Goal: Complete application form

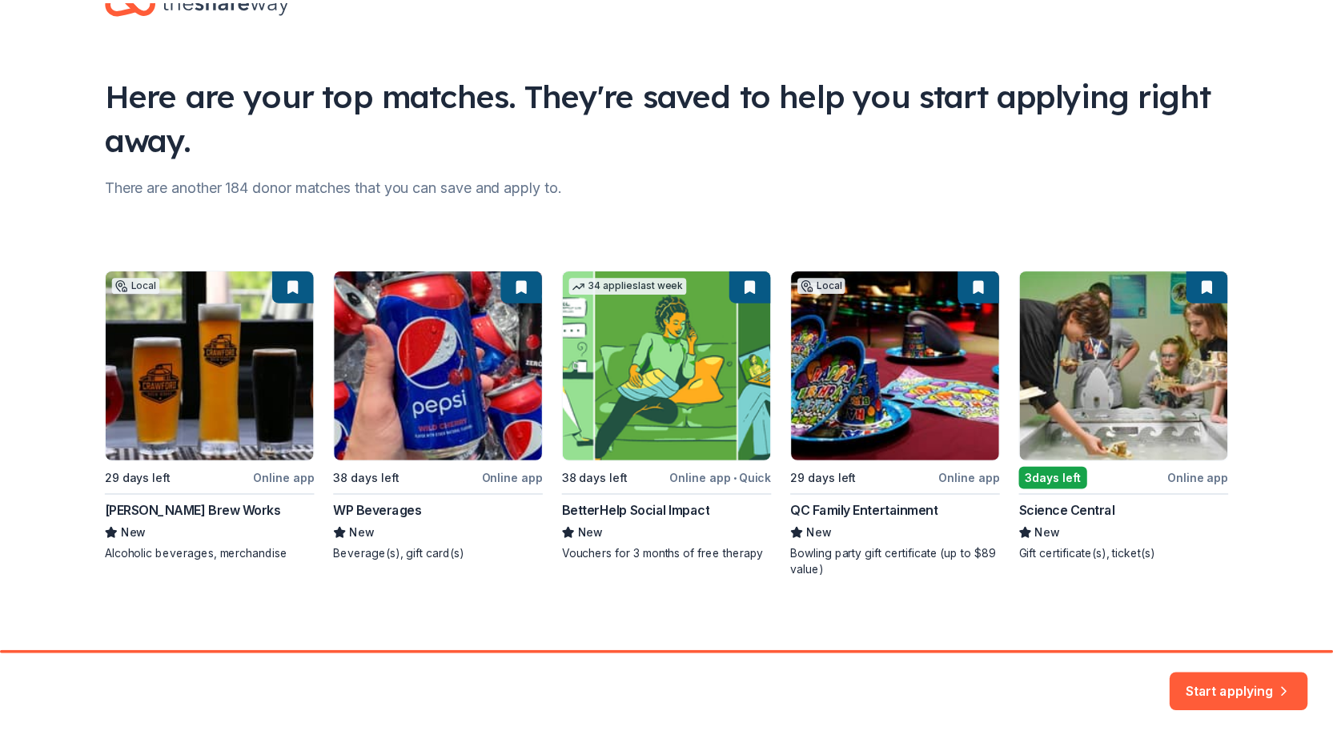
scroll to position [59, 0]
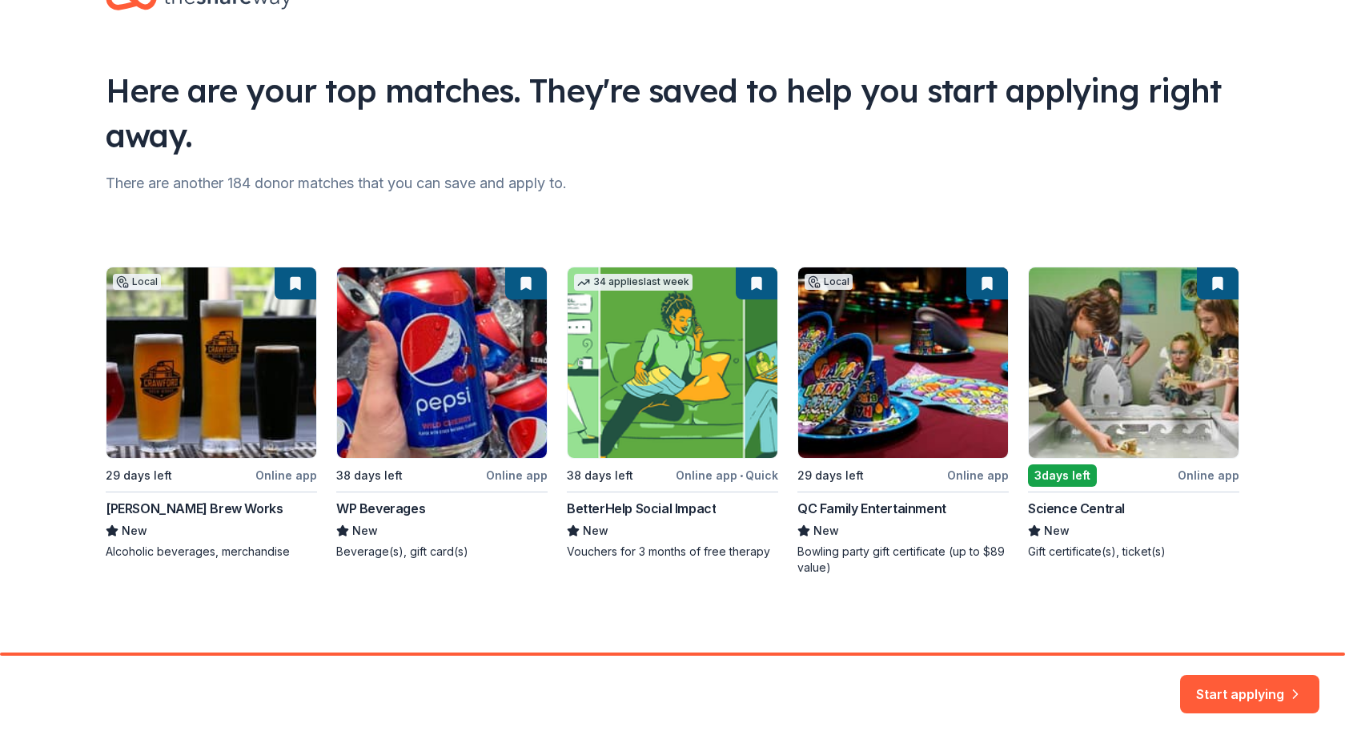
click at [895, 503] on div "Local 29 days left Online app [PERSON_NAME] Brew Works New Alcoholic beverages,…" at bounding box center [673, 421] width 1134 height 309
click at [966, 477] on div "Local 29 days left Online app [PERSON_NAME] Brew Works New Alcoholic beverages,…" at bounding box center [673, 421] width 1134 height 309
click at [1237, 687] on button "Start applying" at bounding box center [1250, 685] width 139 height 38
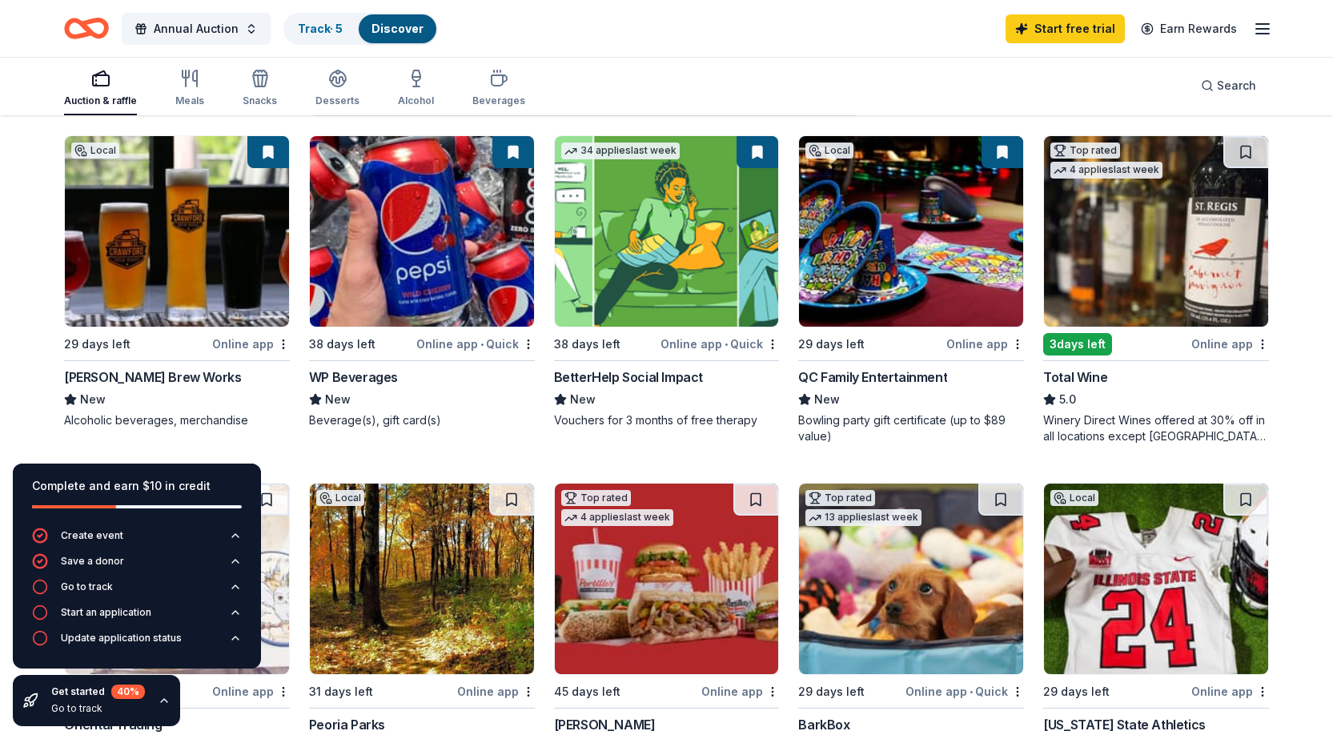
scroll to position [160, 0]
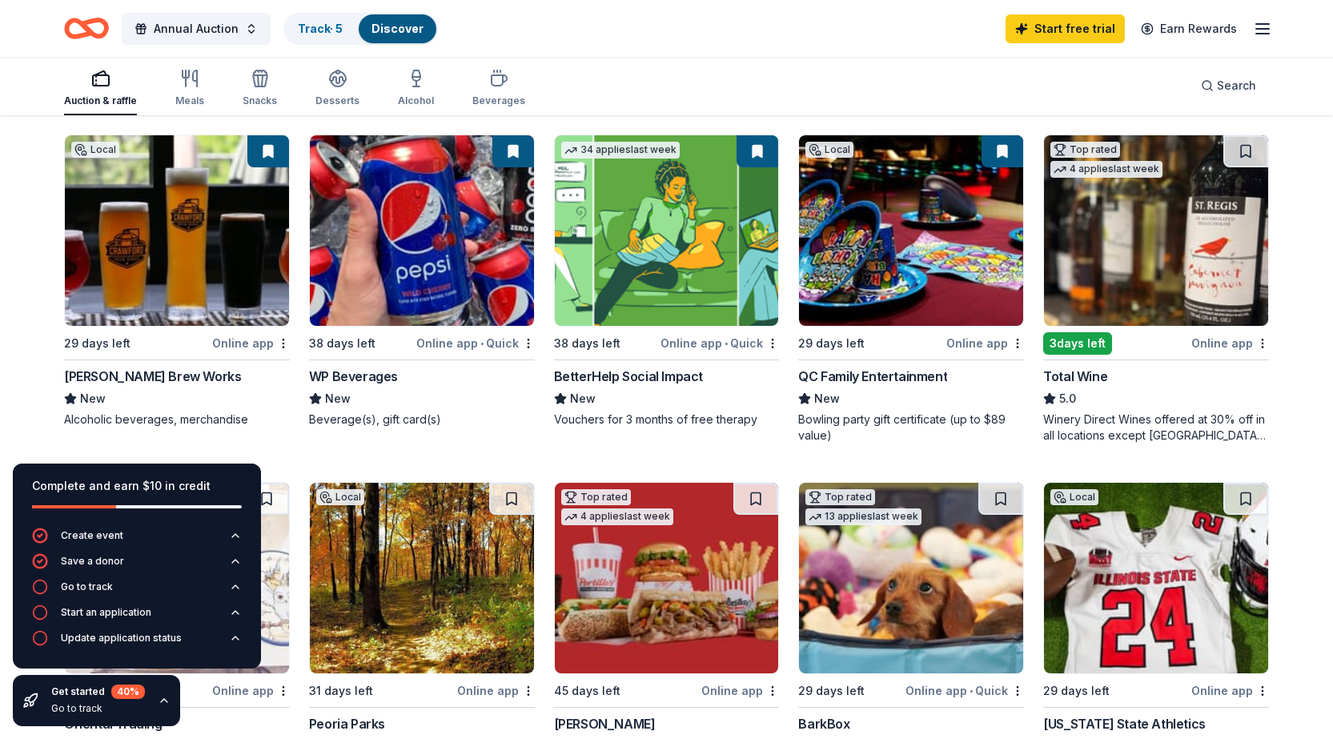
click at [866, 375] on div "QC Family Entertainment" at bounding box center [872, 376] width 149 height 19
click at [440, 301] on img at bounding box center [422, 230] width 224 height 191
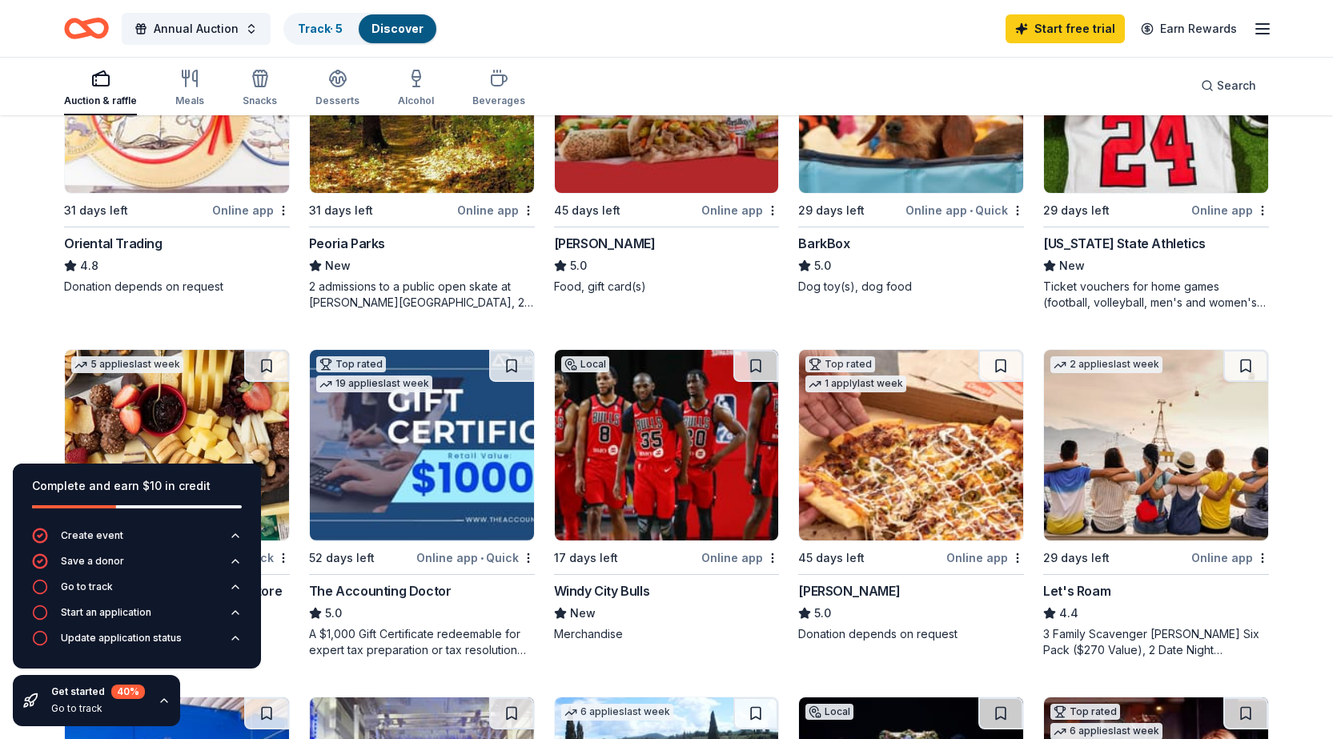
scroll to position [721, 0]
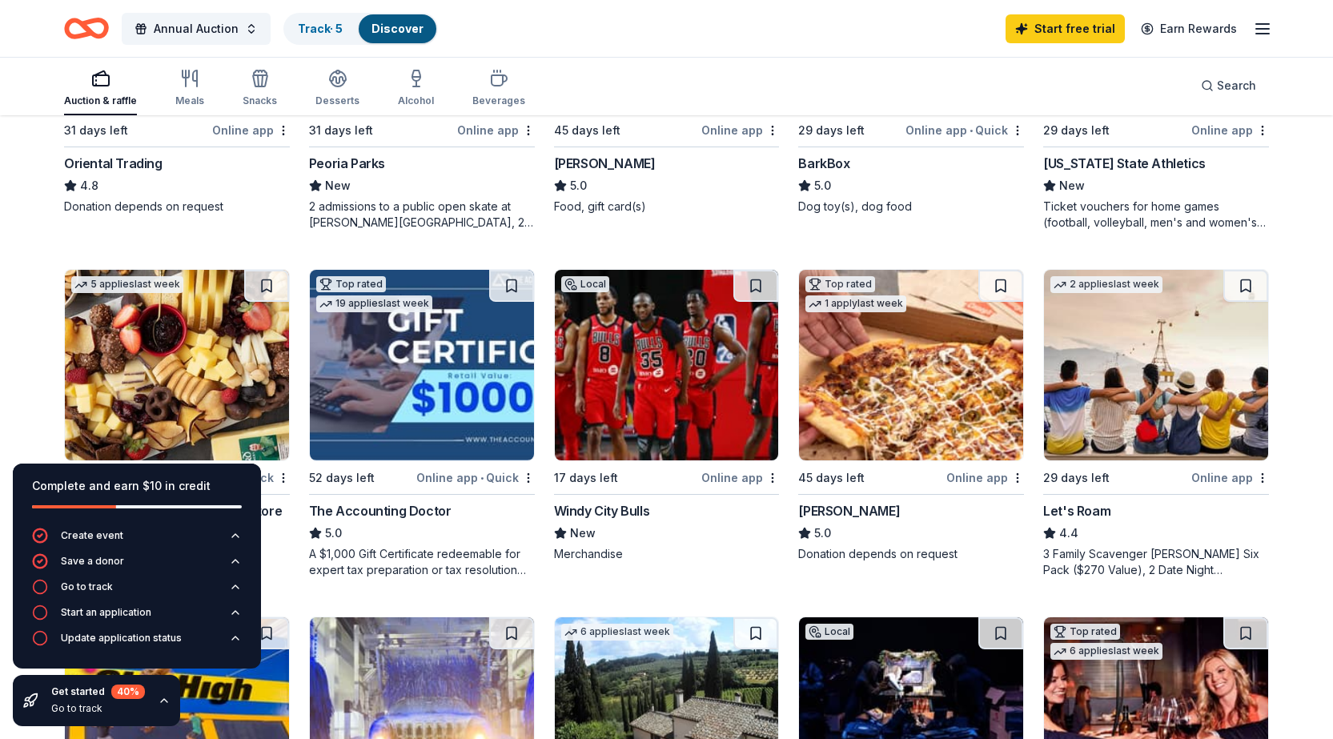
click at [584, 165] on div "Portillo's" at bounding box center [605, 163] width 102 height 19
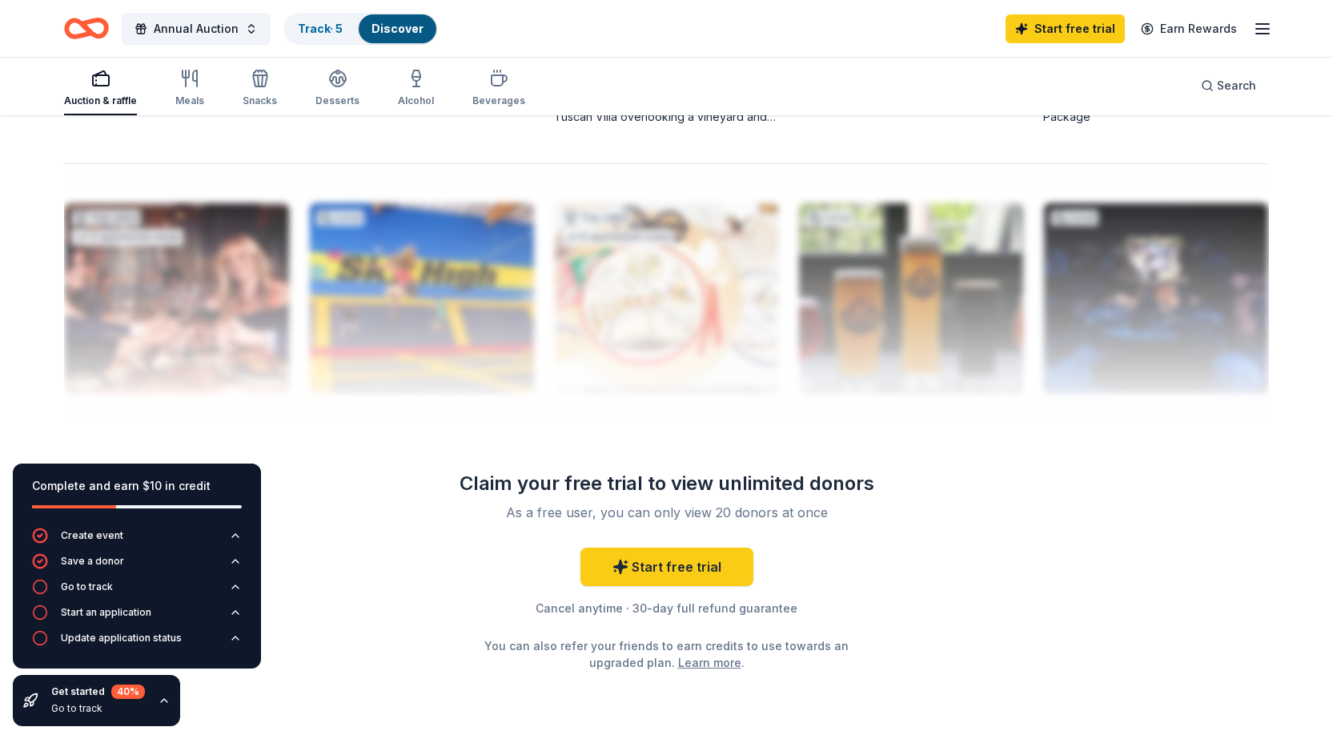
scroll to position [1588, 0]
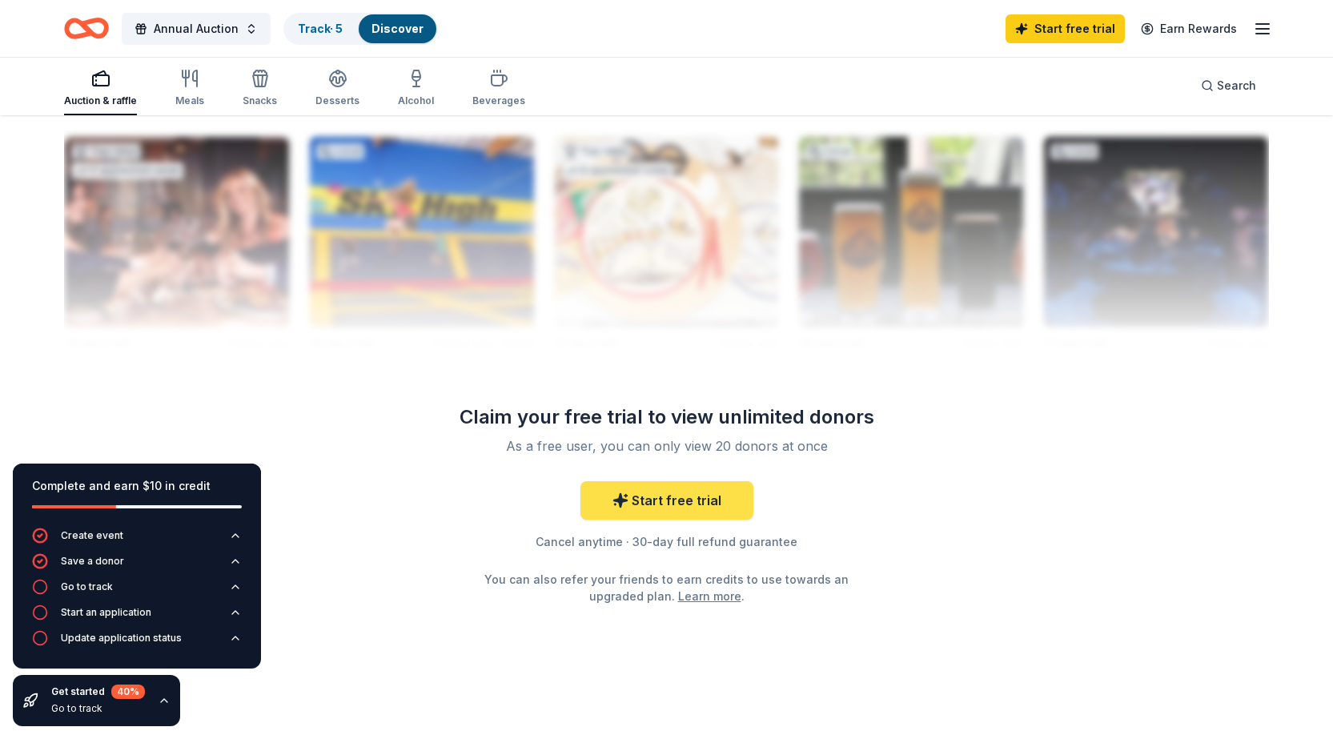
click at [639, 492] on link "Start free trial" at bounding box center [667, 500] width 173 height 38
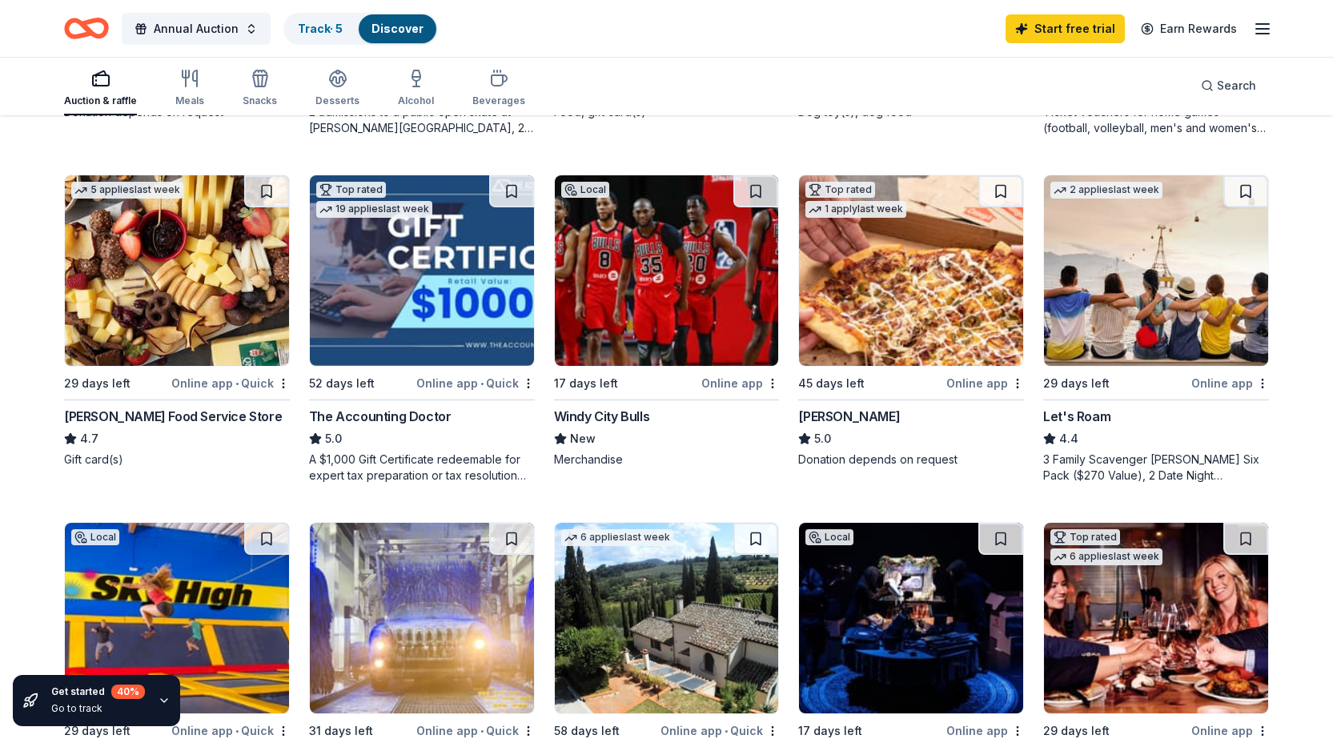
scroll to position [787, 0]
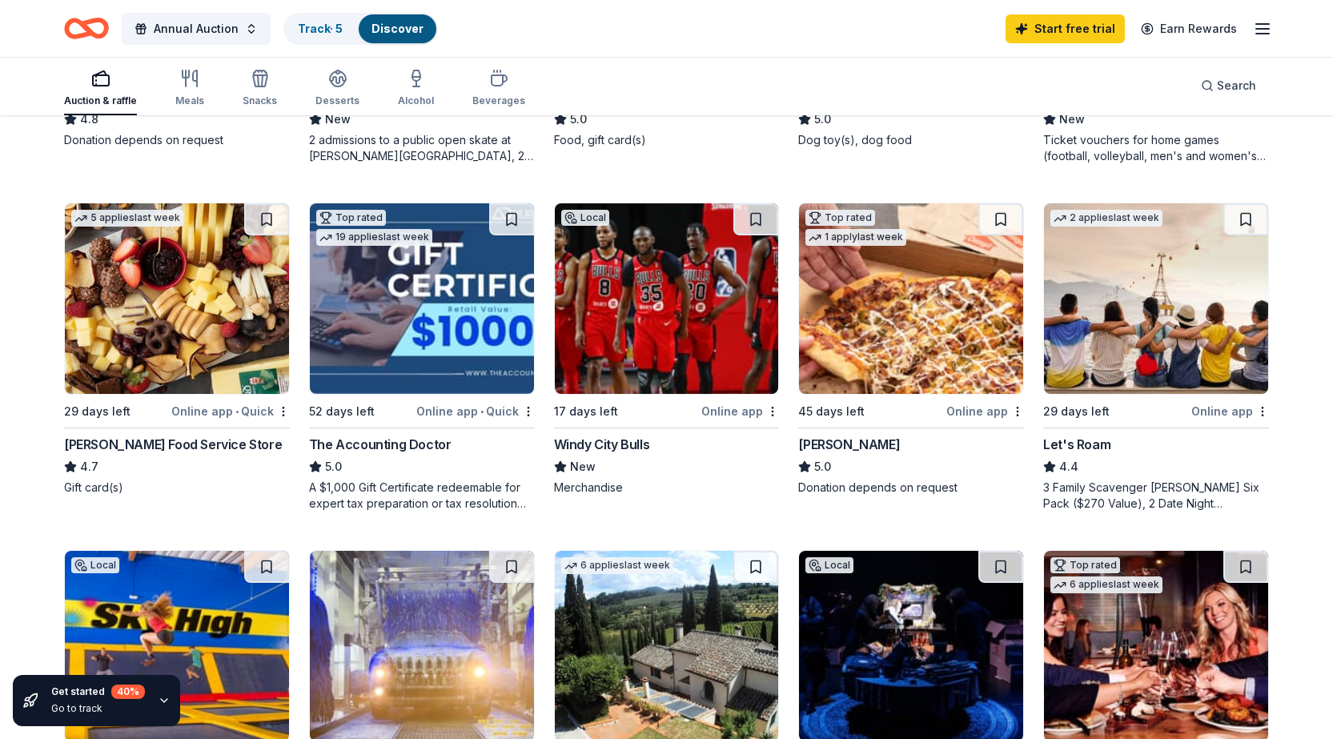
click at [147, 442] on div "Gordon Food Service Store" at bounding box center [173, 444] width 218 height 19
click at [831, 449] on div "[PERSON_NAME]" at bounding box center [849, 444] width 102 height 19
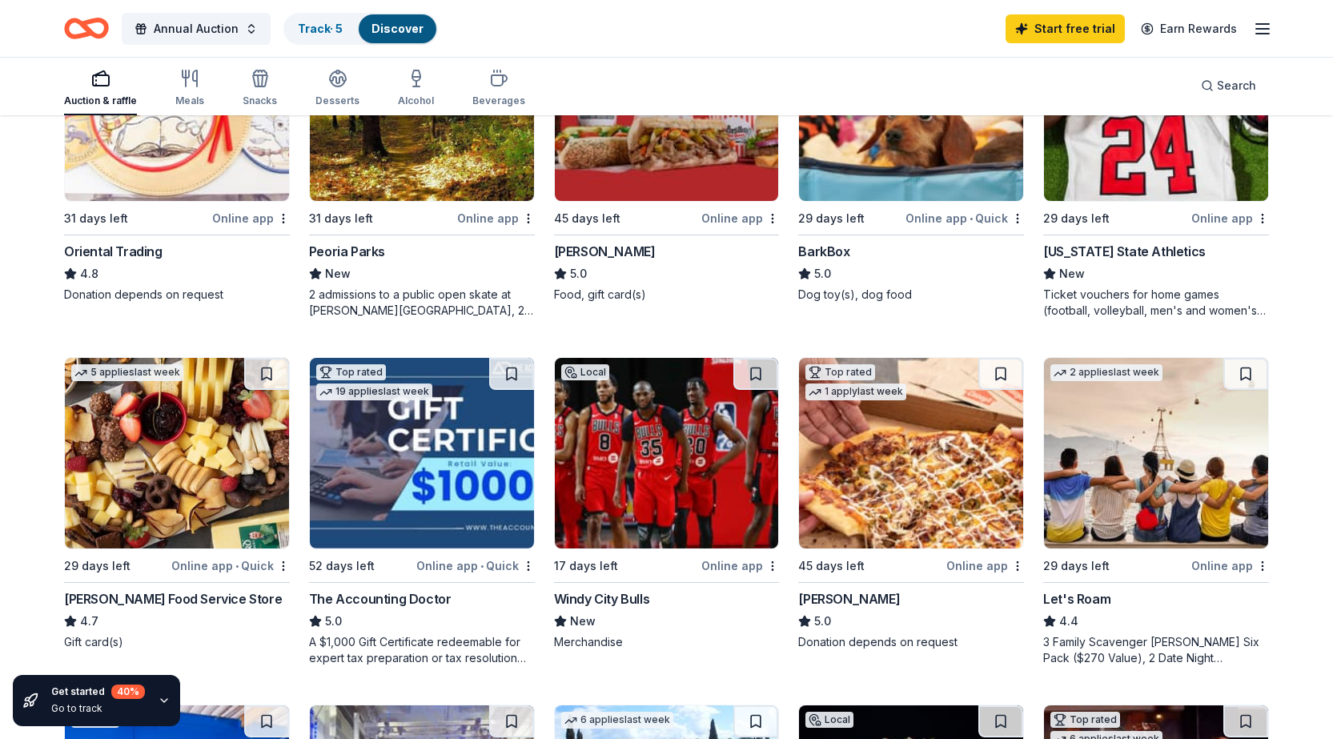
scroll to position [627, 0]
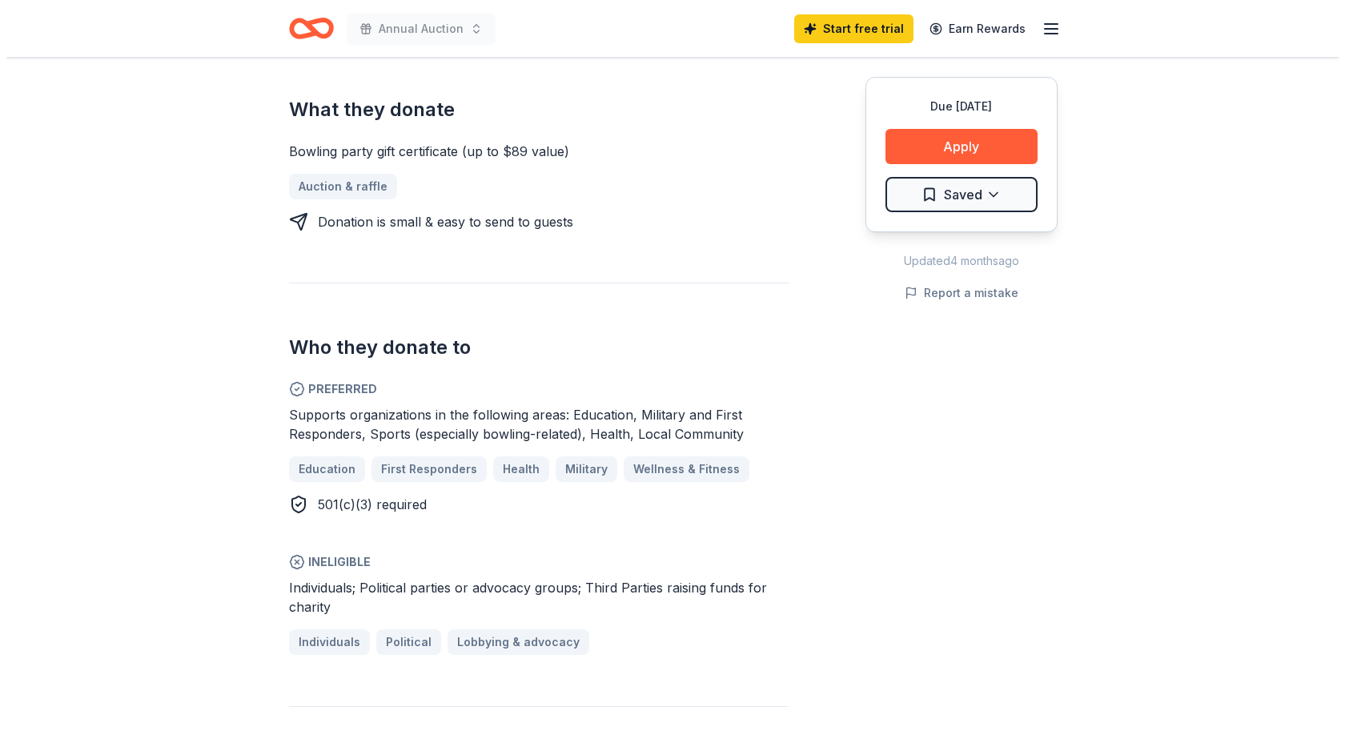
scroll to position [561, 0]
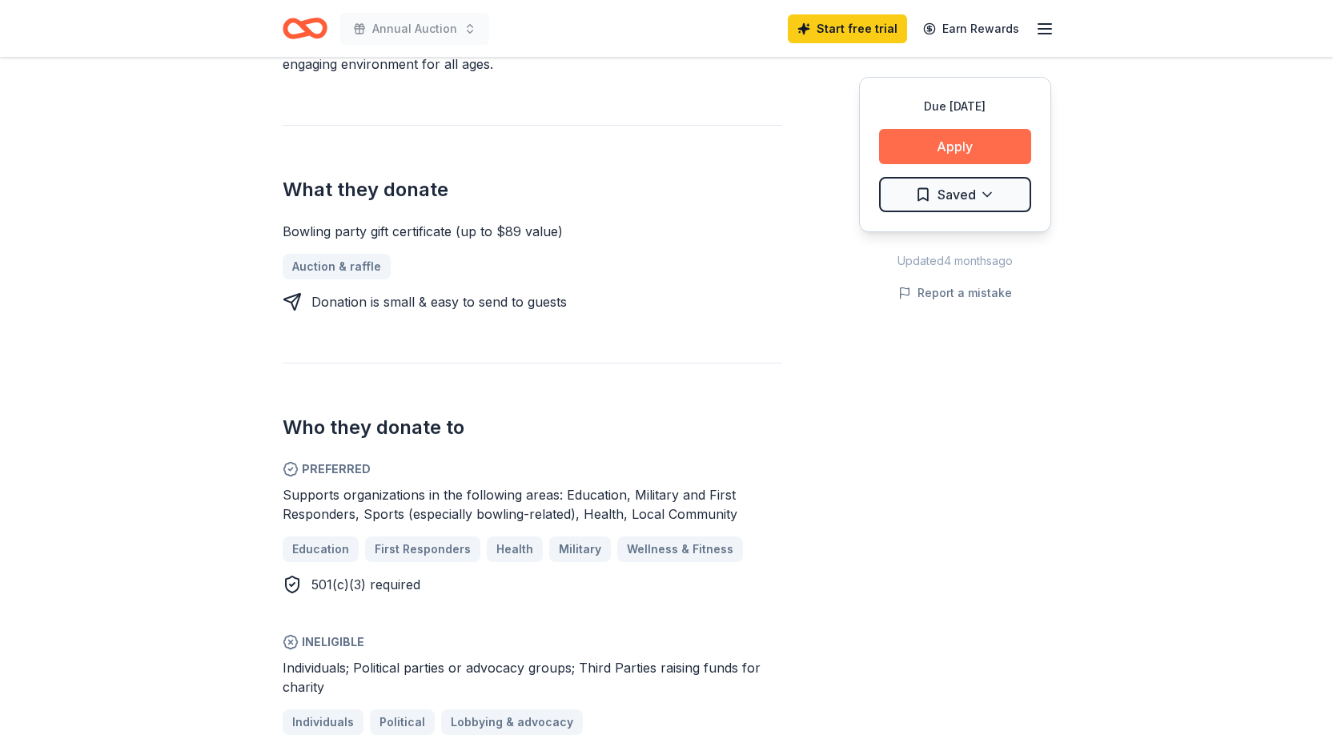
click at [974, 146] on button "Apply" at bounding box center [955, 146] width 152 height 35
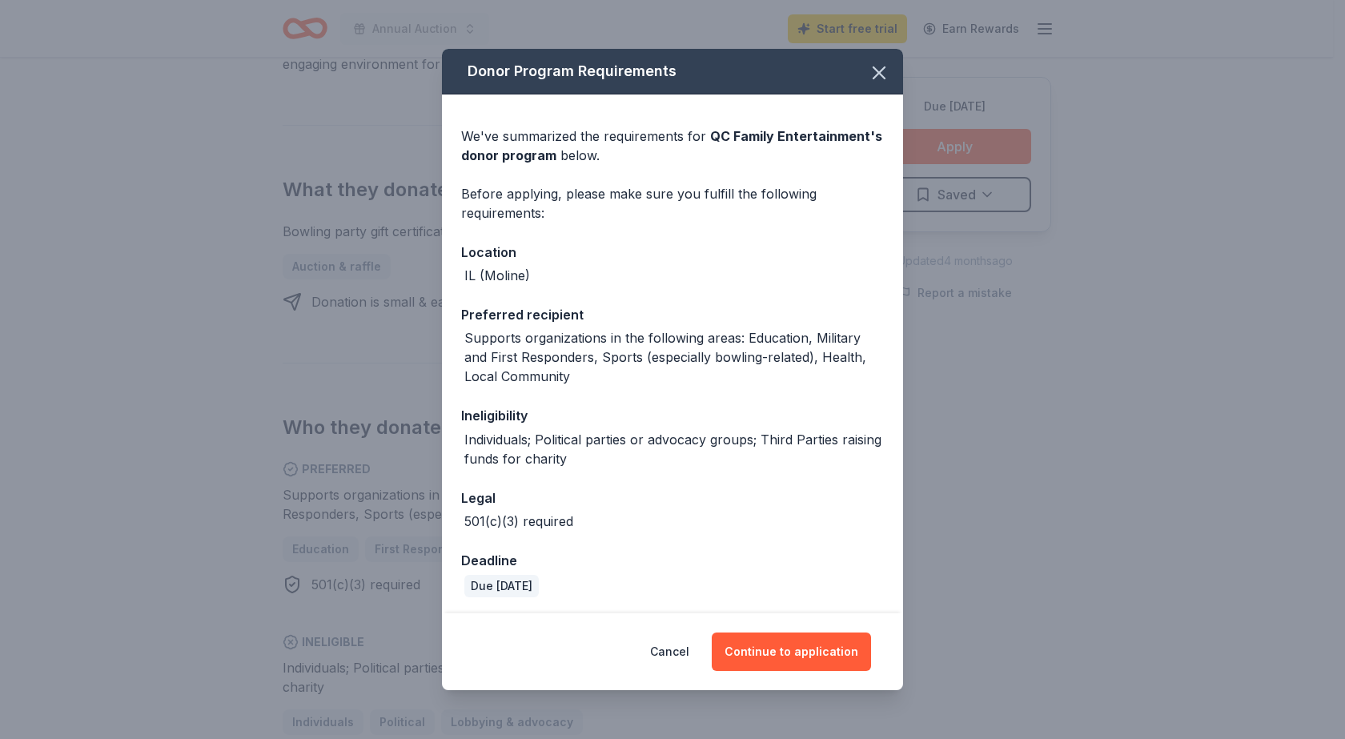
scroll to position [2, 0]
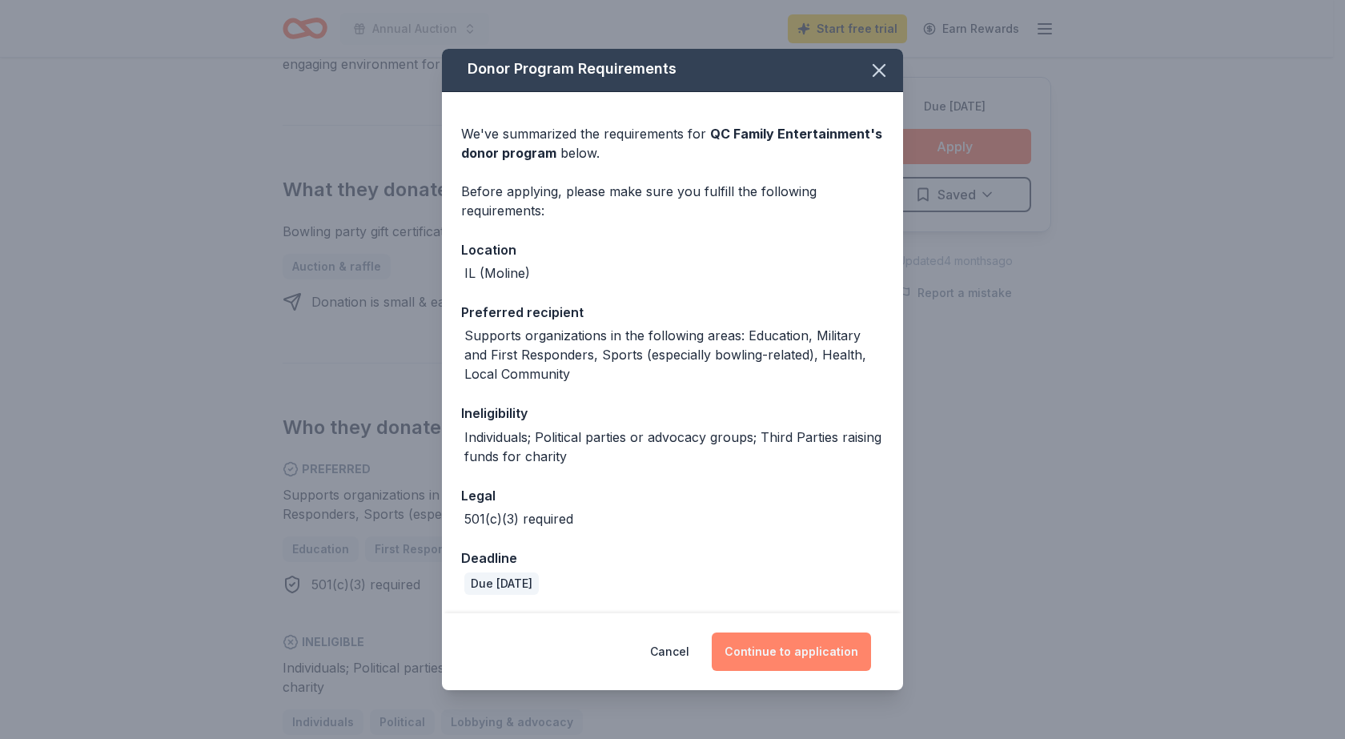
click at [812, 655] on button "Continue to application" at bounding box center [791, 652] width 159 height 38
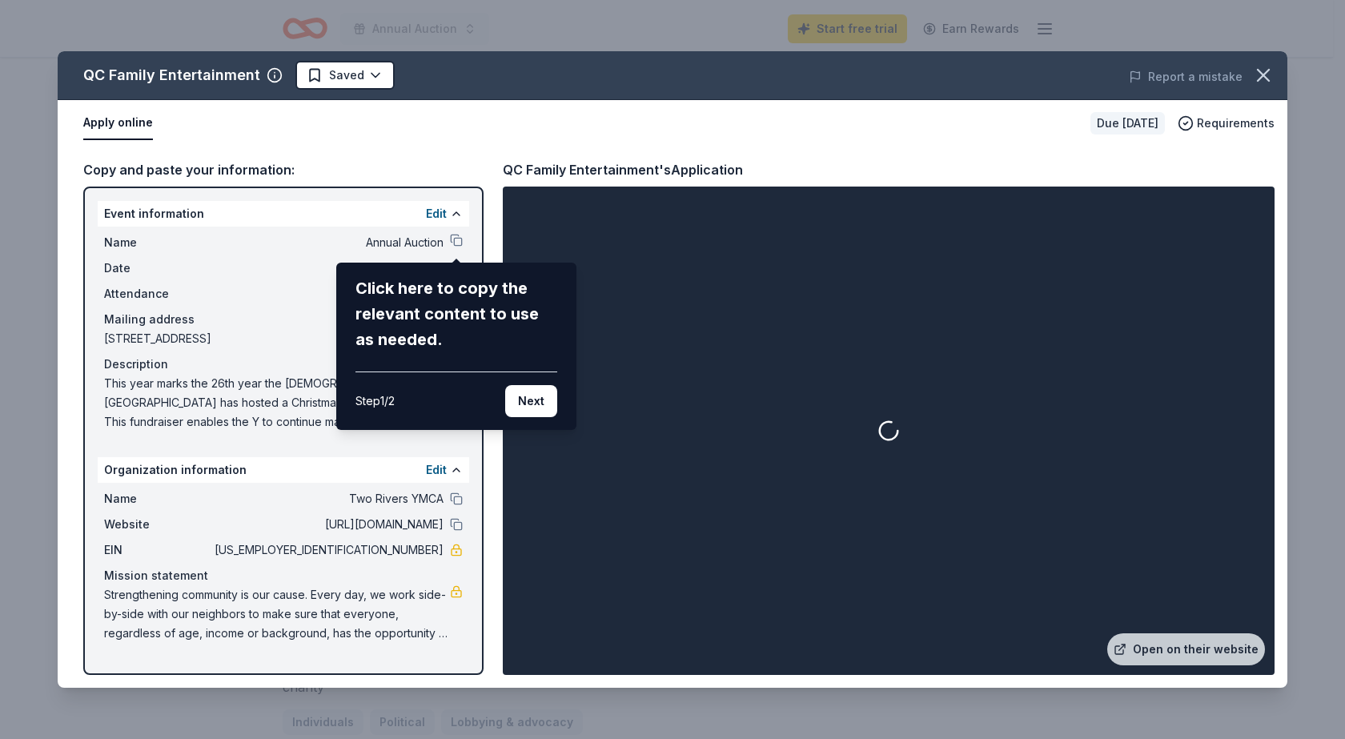
click at [256, 235] on div "QC Family Entertainment Saved Report a mistake Apply online Due in 29 days Requ…" at bounding box center [673, 369] width 1230 height 637
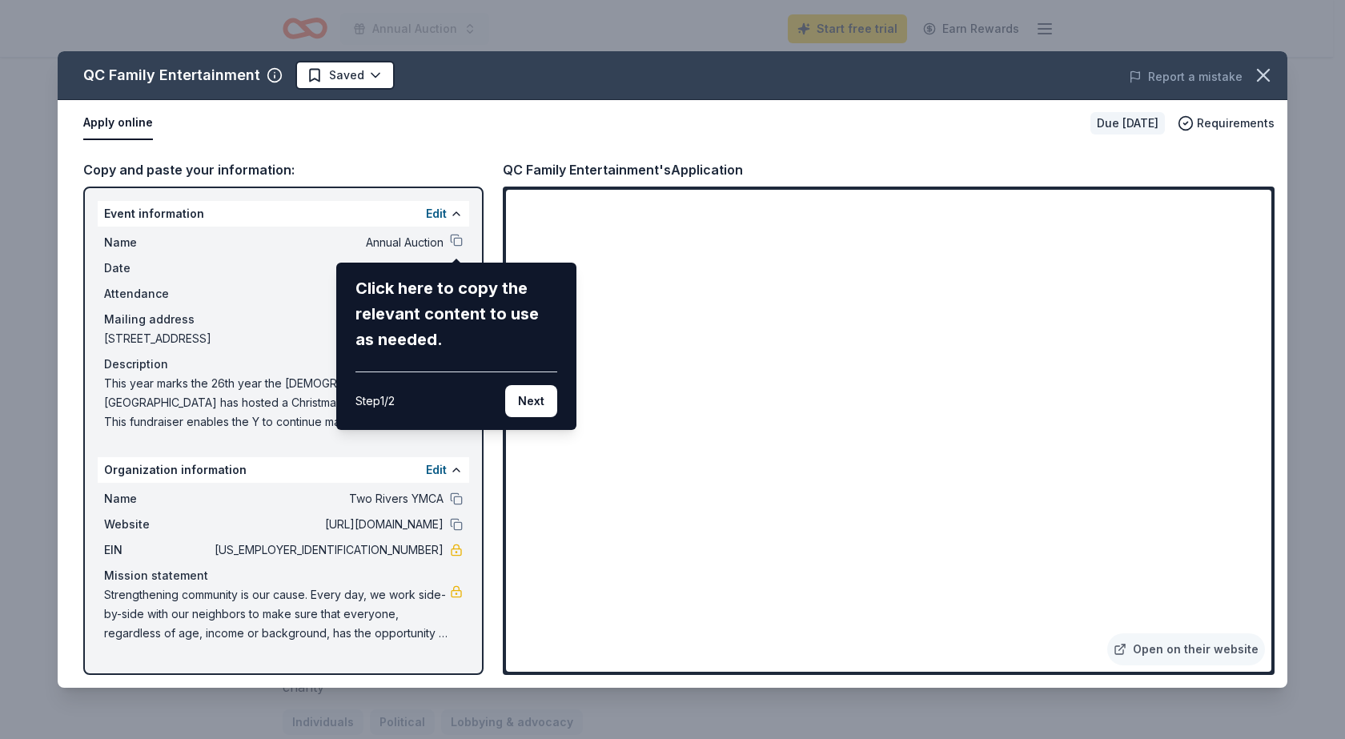
click at [704, 317] on div "QC Family Entertainment Saved Report a mistake Apply online Due in 29 days Requ…" at bounding box center [673, 369] width 1230 height 637
click at [204, 235] on div "QC Family Entertainment Saved Report a mistake Apply online Due in 29 days Requ…" at bounding box center [673, 369] width 1230 height 637
click at [539, 403] on button "Next" at bounding box center [531, 401] width 52 height 32
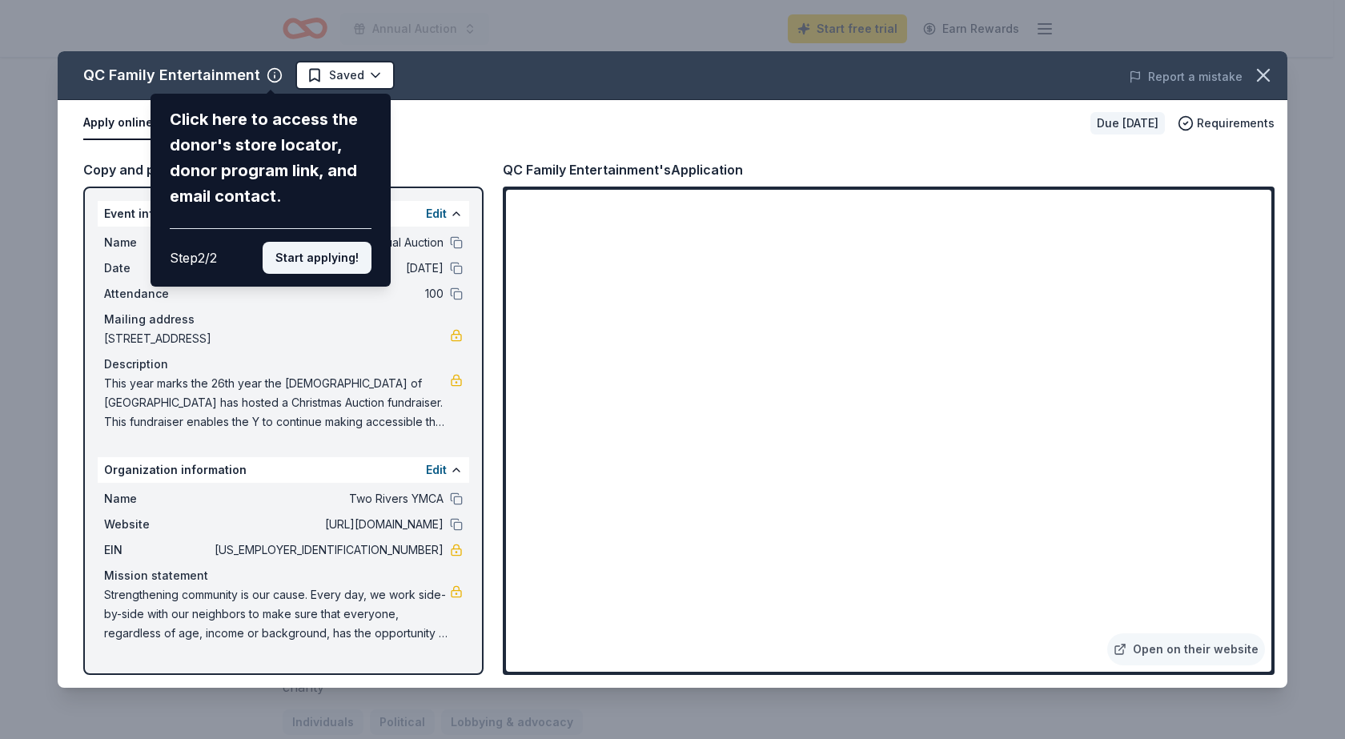
click at [303, 255] on button "Start applying!" at bounding box center [317, 258] width 109 height 32
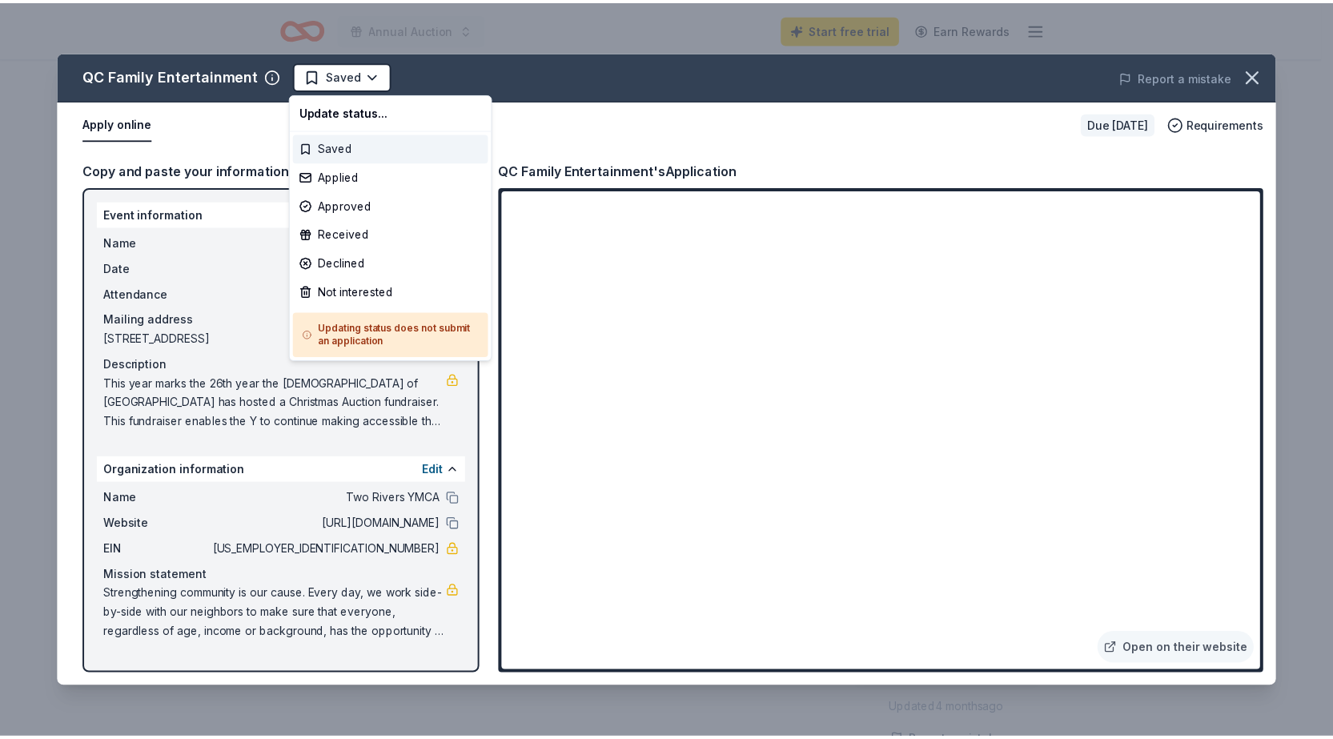
scroll to position [0, 0]
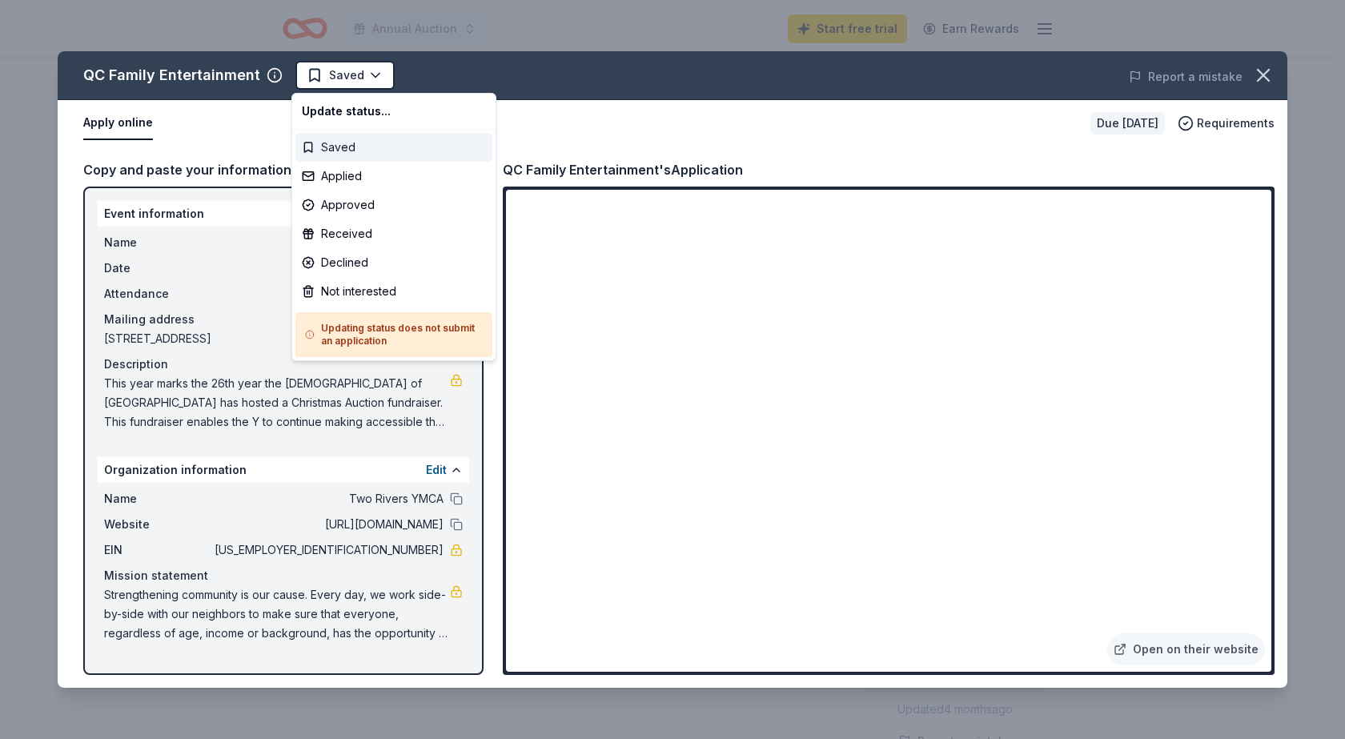
click at [339, 143] on div "Saved" at bounding box center [394, 147] width 197 height 29
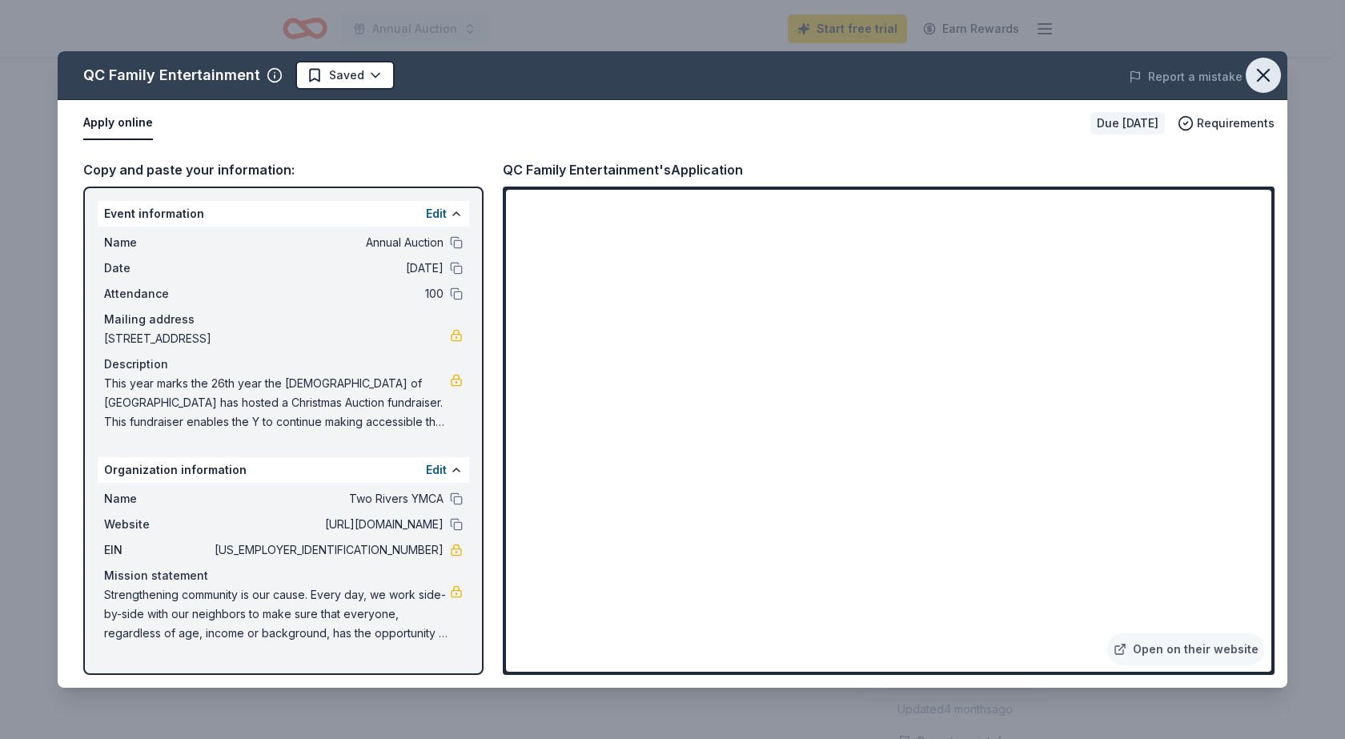
click at [1262, 80] on icon "button" at bounding box center [1264, 75] width 22 height 22
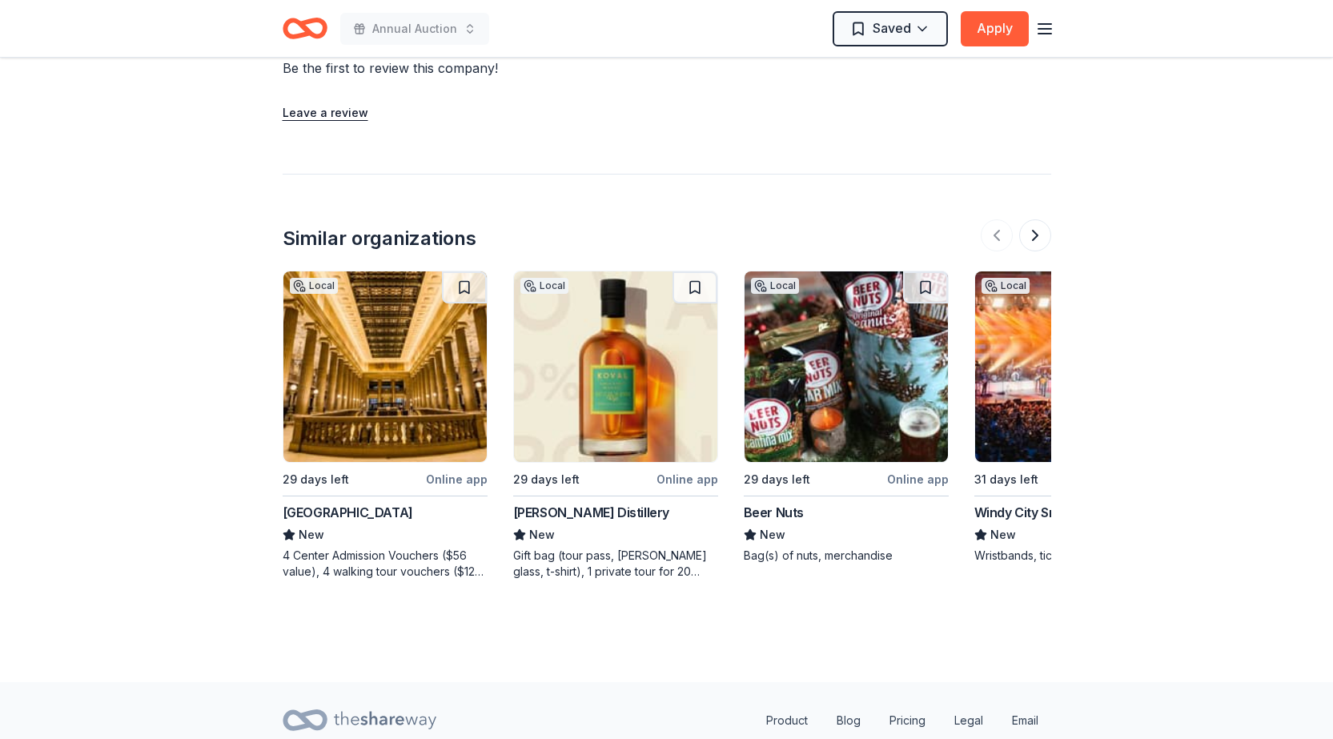
scroll to position [1602, 0]
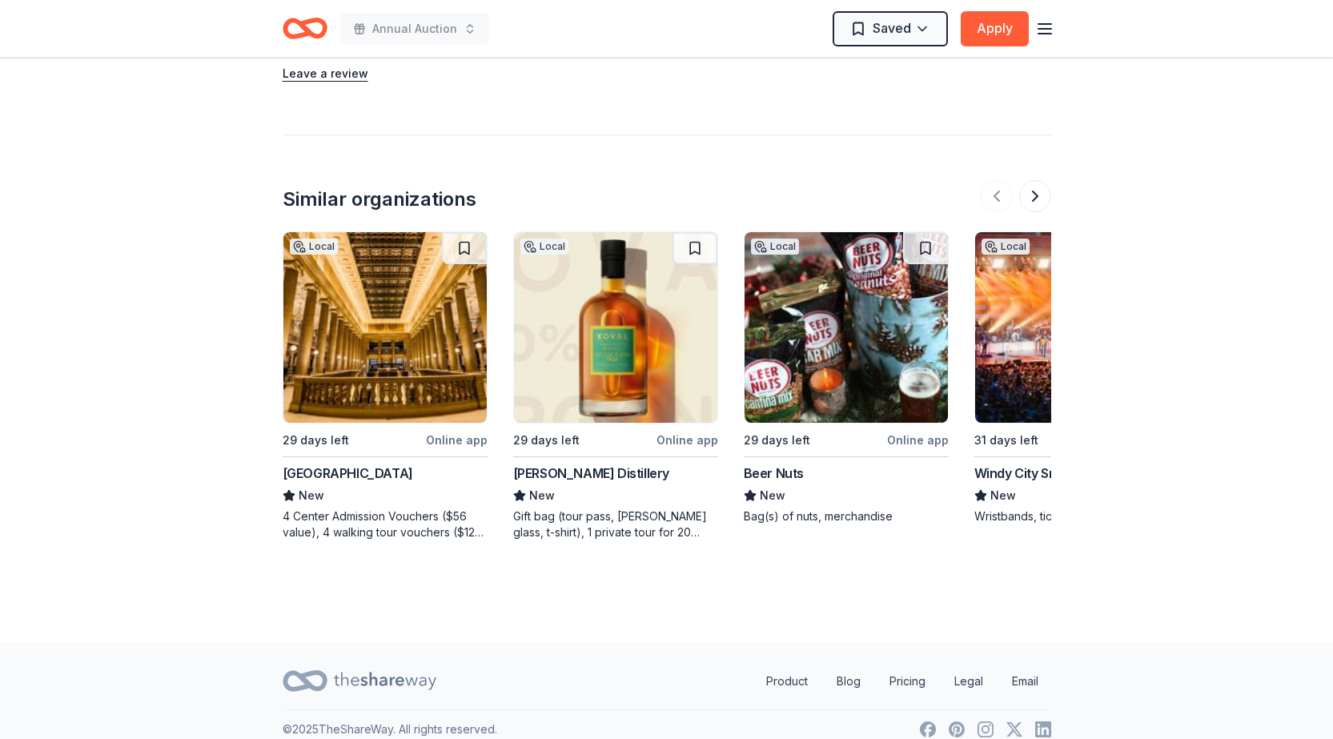
click at [837, 509] on div "Bag(s) of nuts, merchandise" at bounding box center [846, 517] width 205 height 16
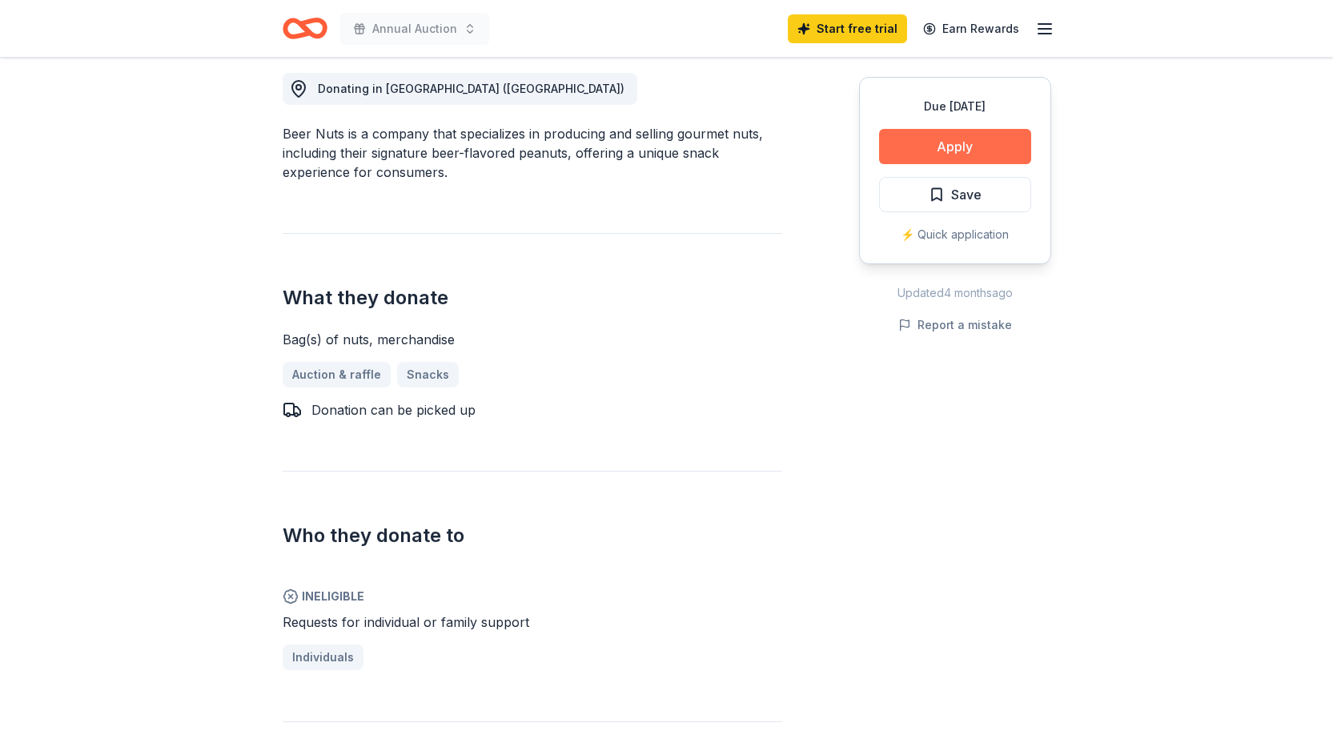
scroll to position [481, 0]
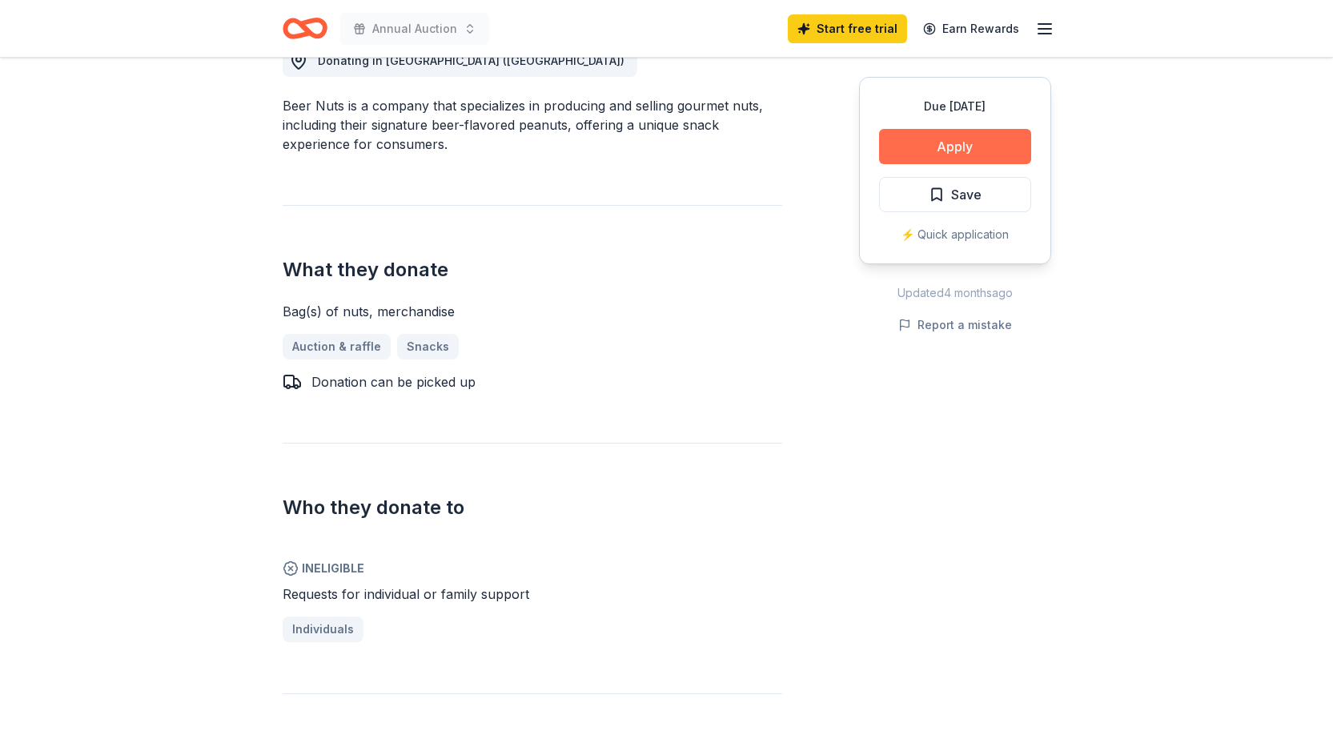
click at [978, 141] on button "Apply" at bounding box center [955, 146] width 152 height 35
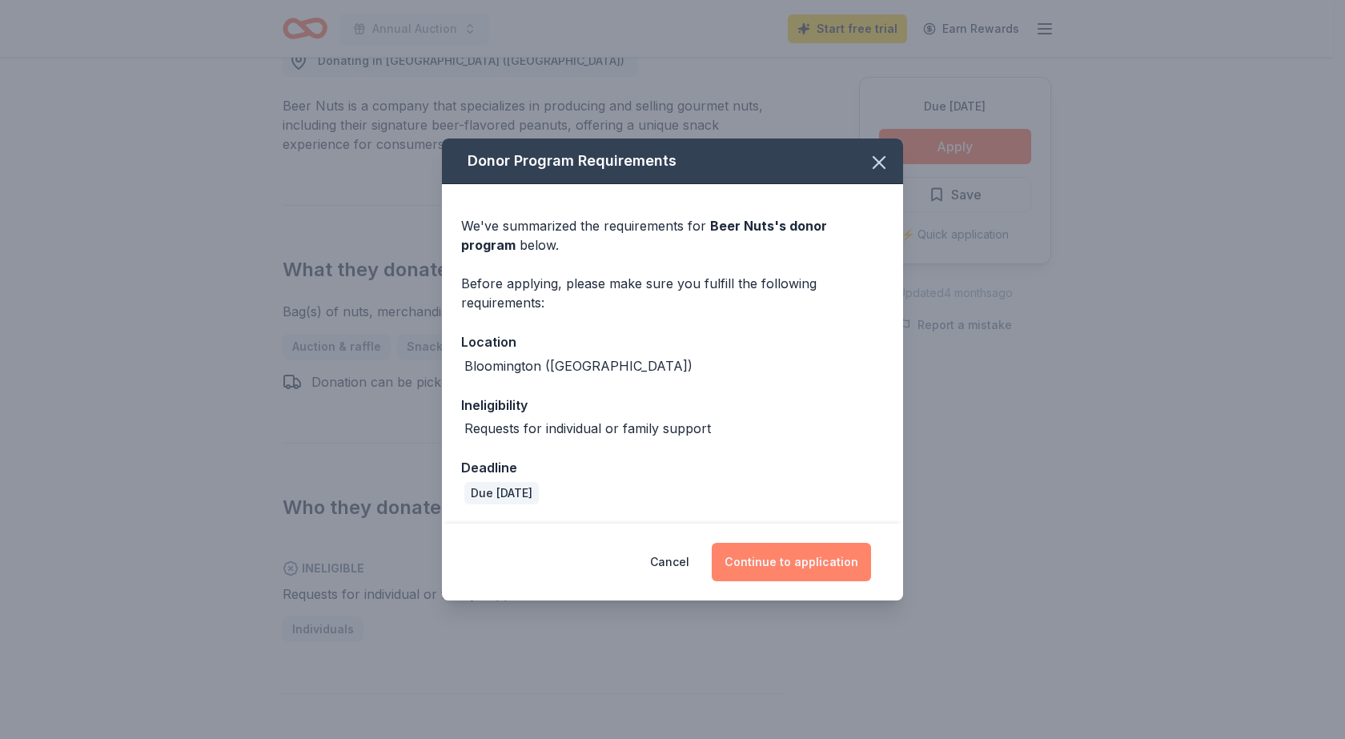
click at [820, 560] on button "Continue to application" at bounding box center [791, 562] width 159 height 38
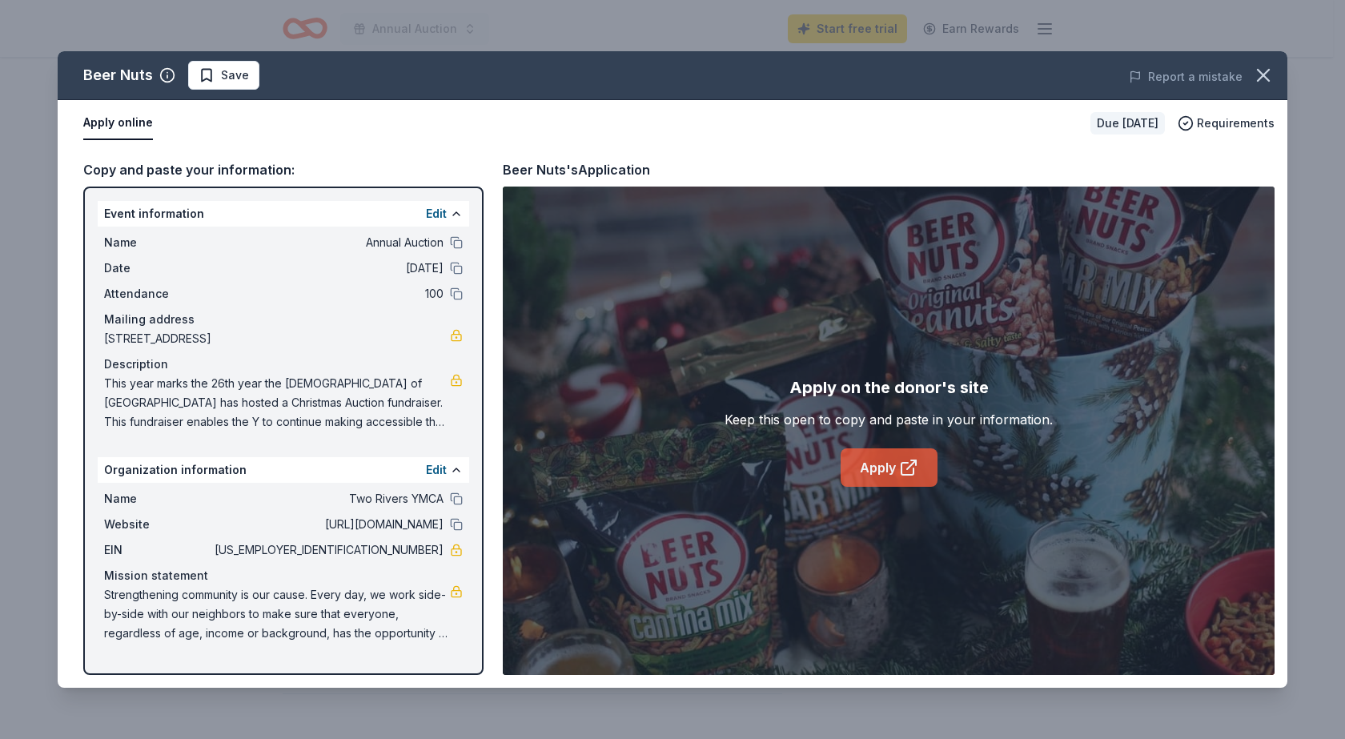
click at [861, 465] on link "Apply" at bounding box center [889, 467] width 97 height 38
click at [1267, 81] on icon "button" at bounding box center [1264, 75] width 22 height 22
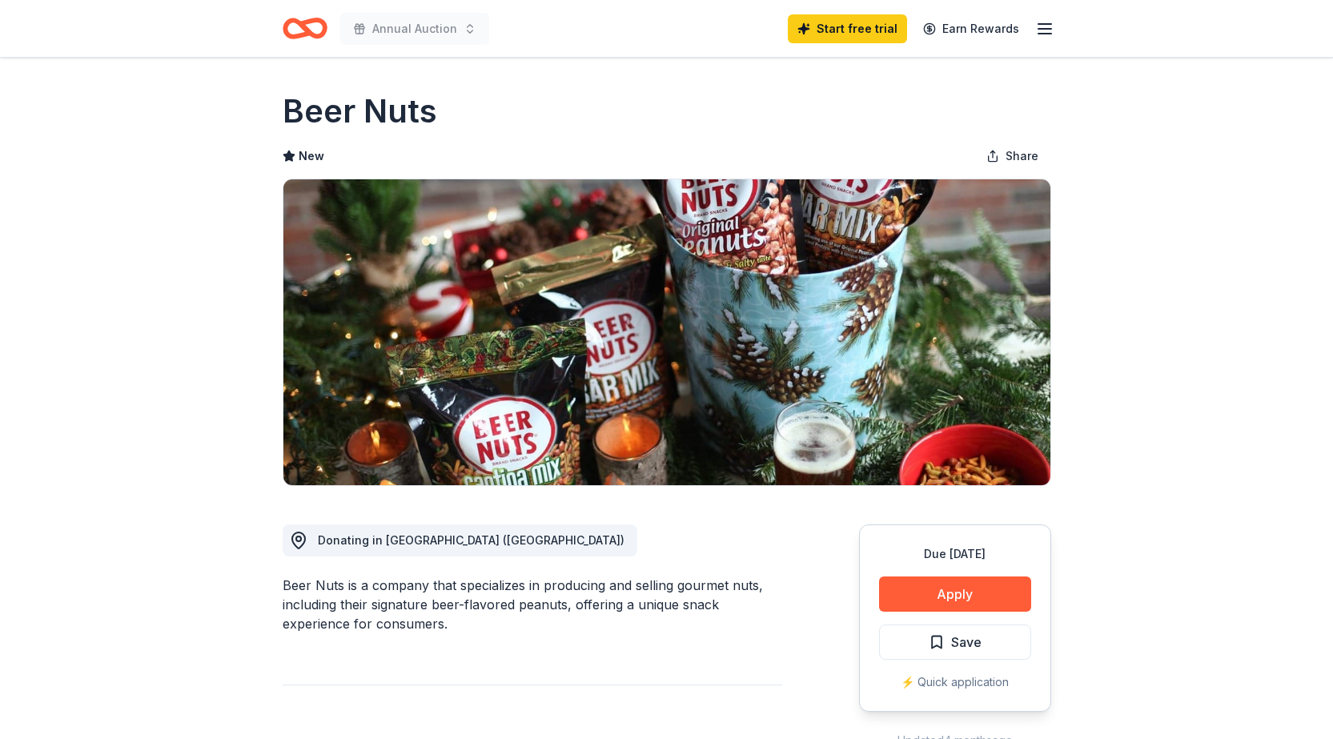
scroll to position [0, 0]
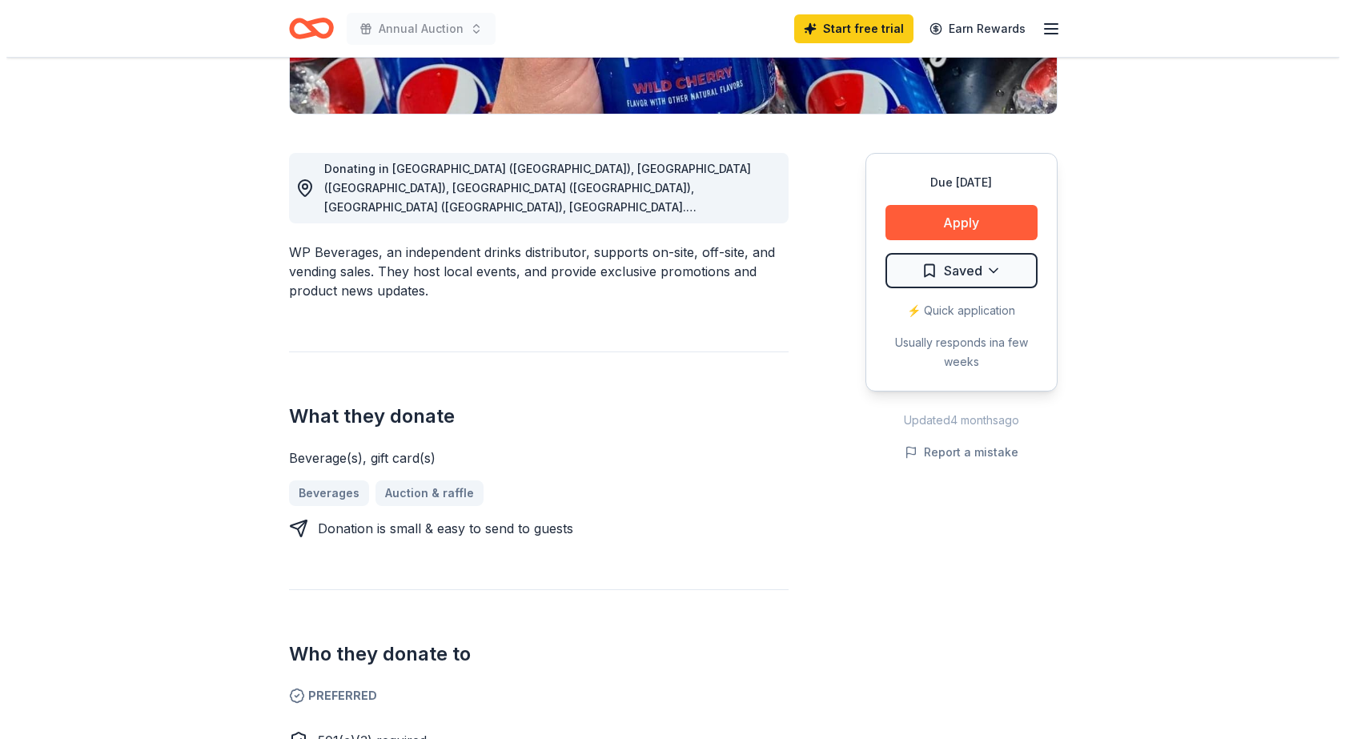
scroll to position [400, 0]
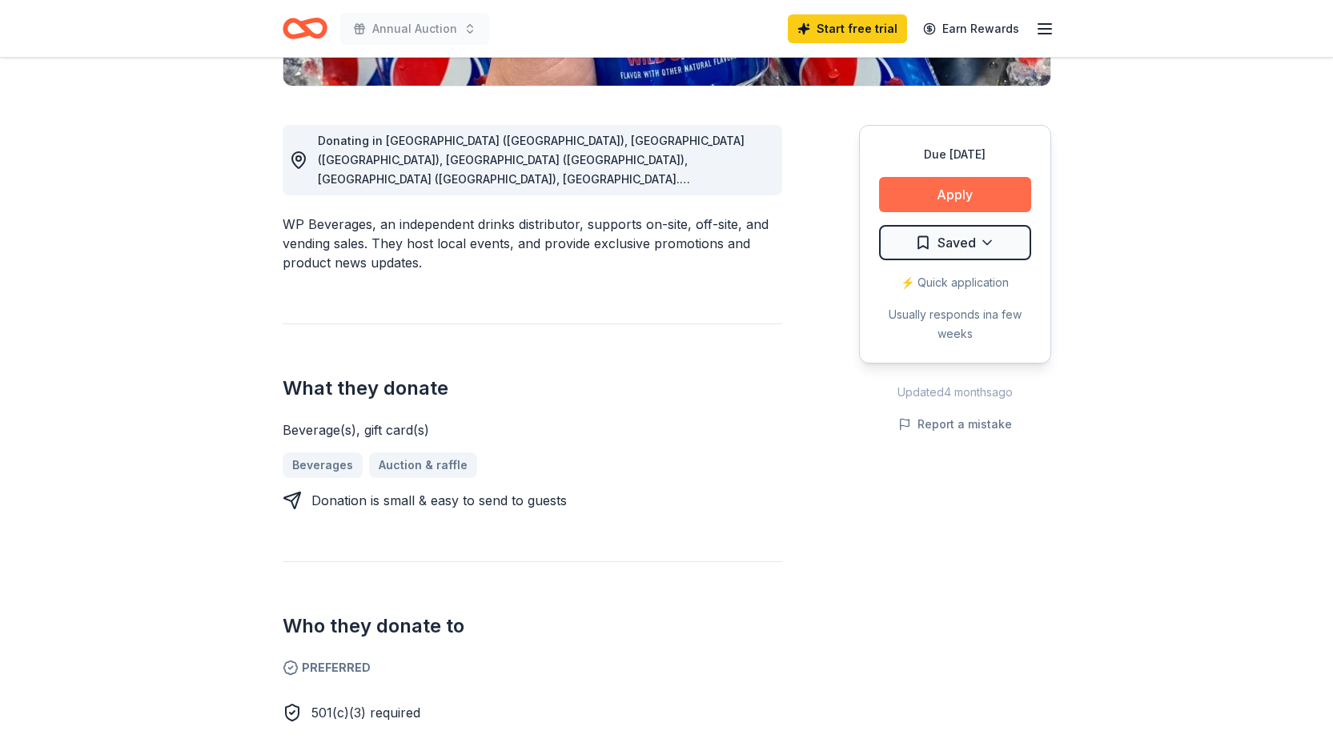
click at [971, 195] on button "Apply" at bounding box center [955, 194] width 152 height 35
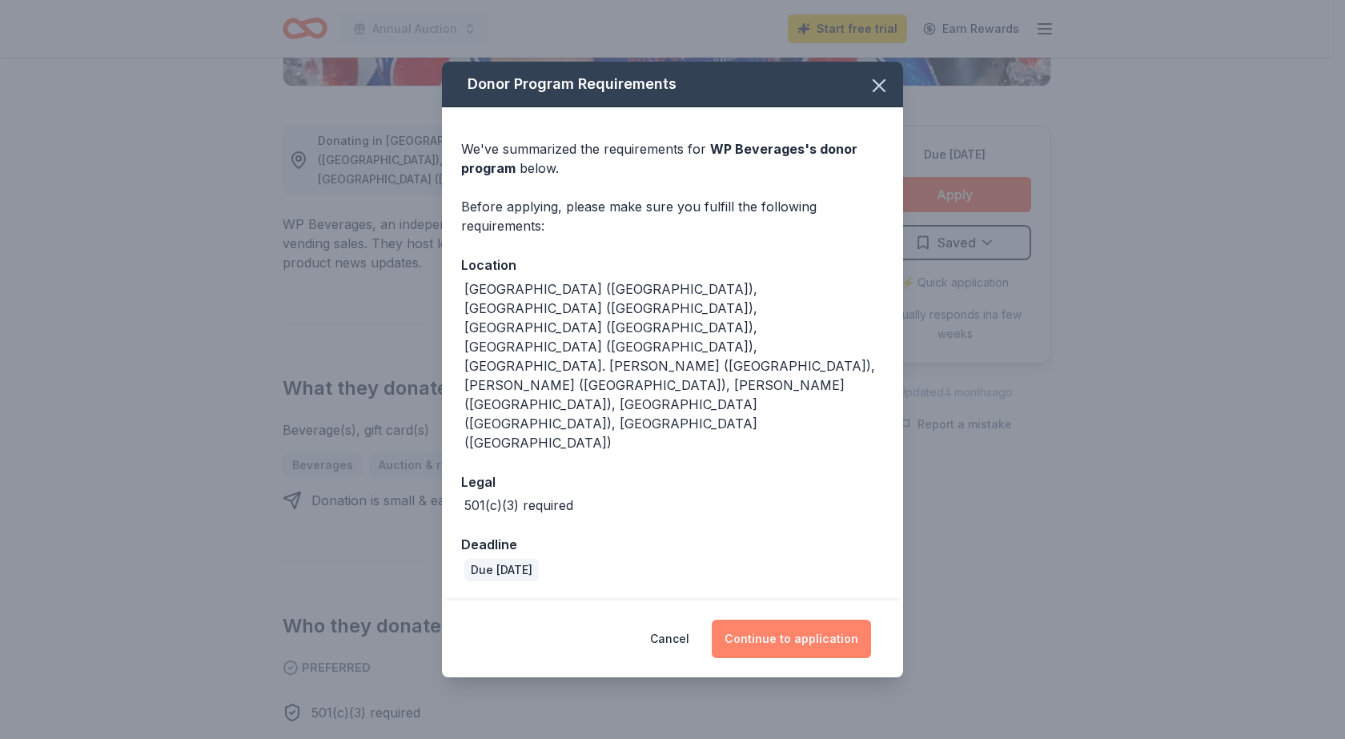
click at [782, 620] on button "Continue to application" at bounding box center [791, 639] width 159 height 38
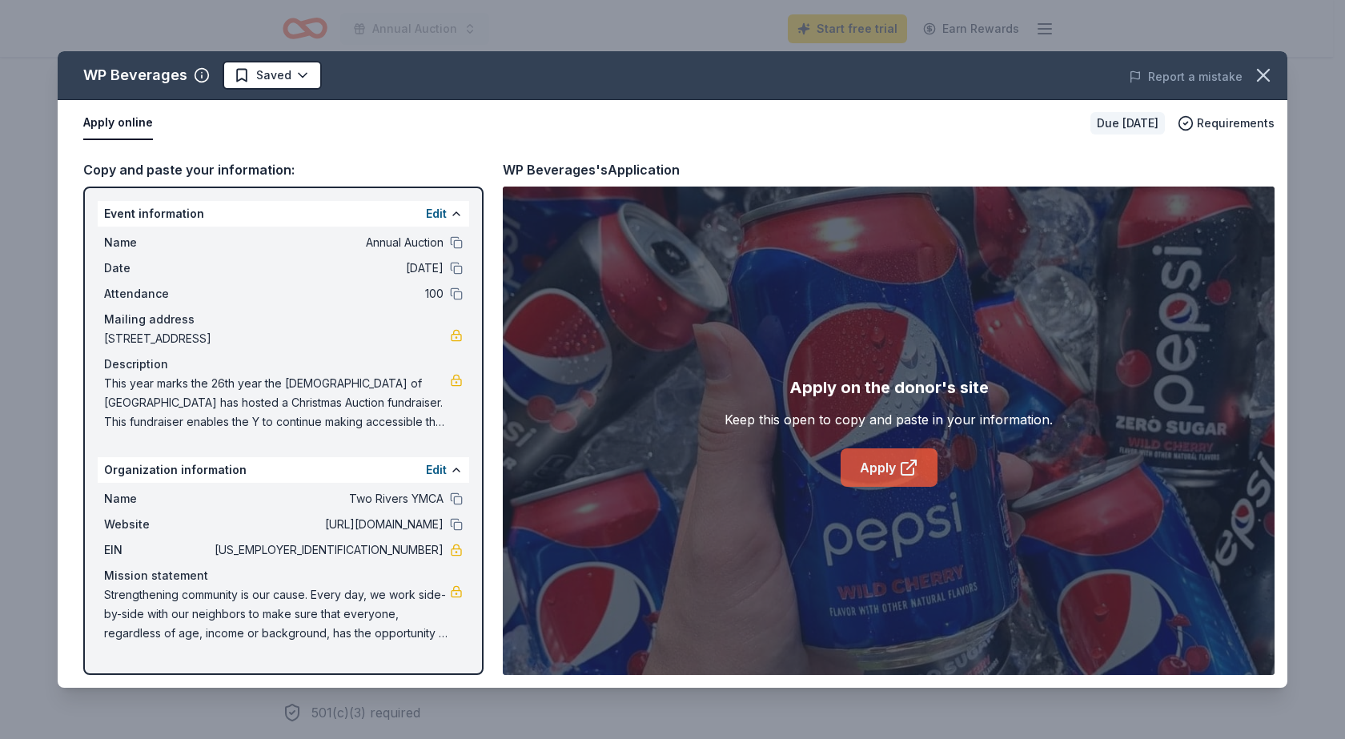
click at [887, 467] on link "Apply" at bounding box center [889, 467] width 97 height 38
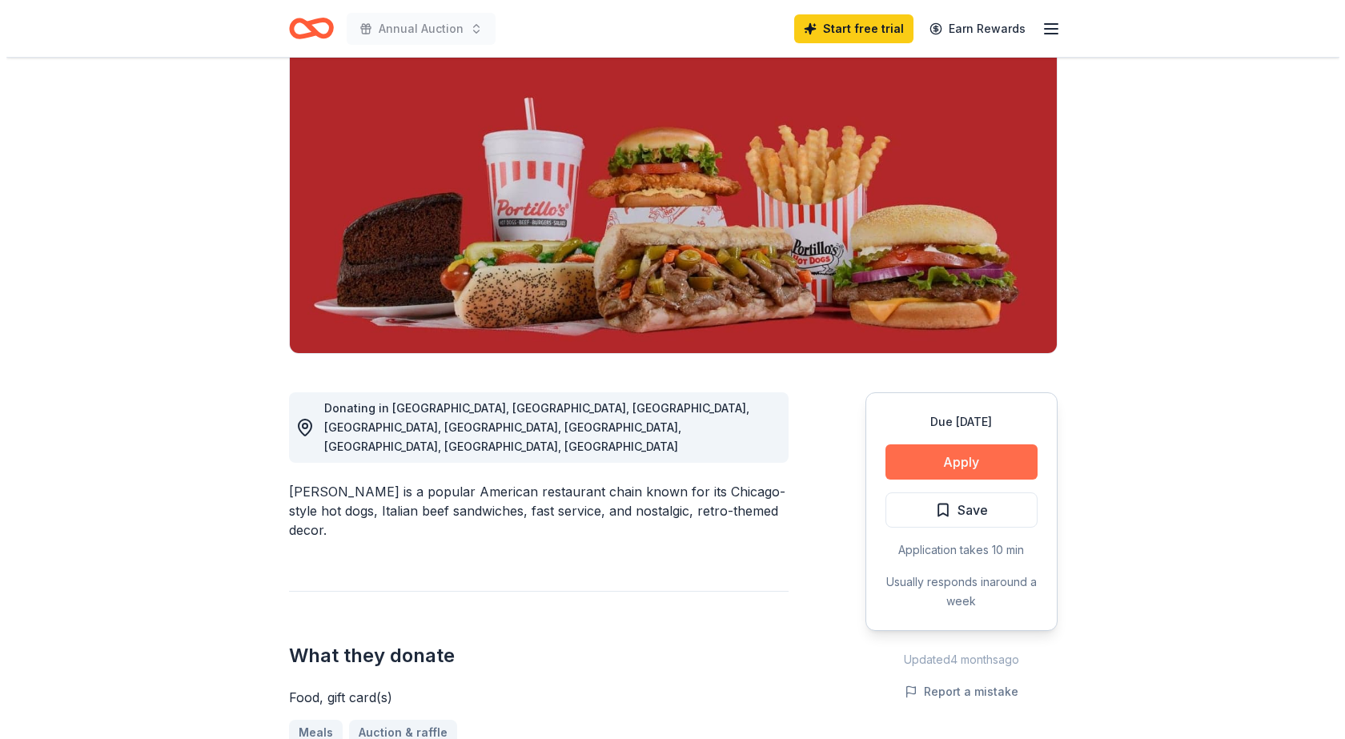
scroll to position [160, 0]
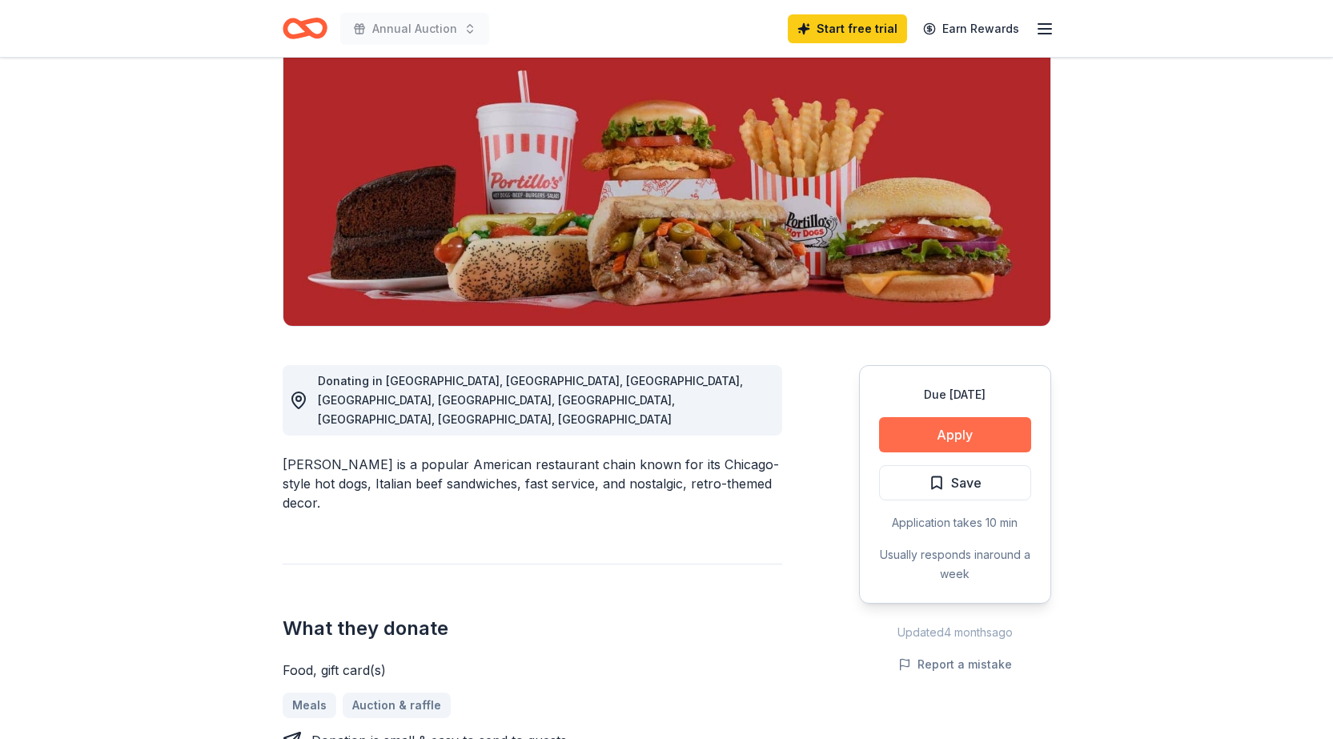
click at [948, 442] on button "Apply" at bounding box center [955, 434] width 152 height 35
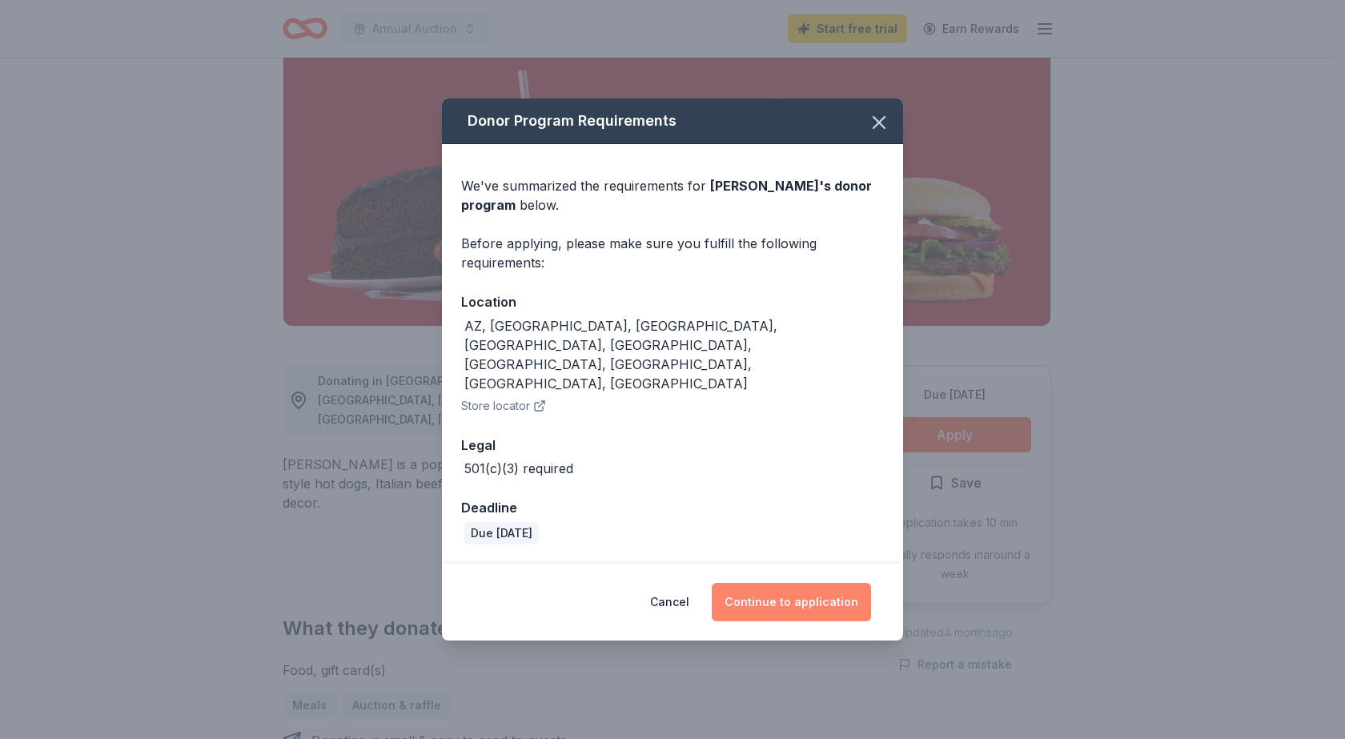
click at [828, 583] on button "Continue to application" at bounding box center [791, 602] width 159 height 38
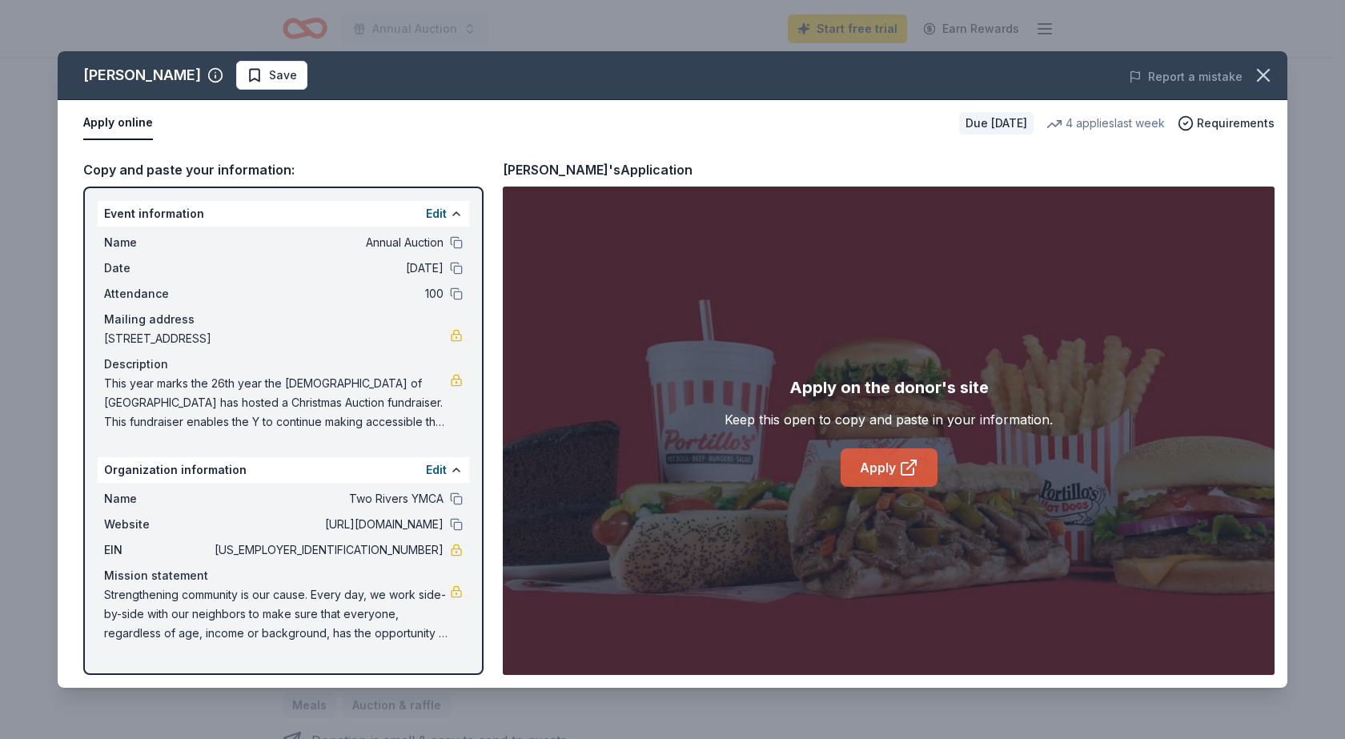
click at [878, 465] on link "Apply" at bounding box center [889, 467] width 97 height 38
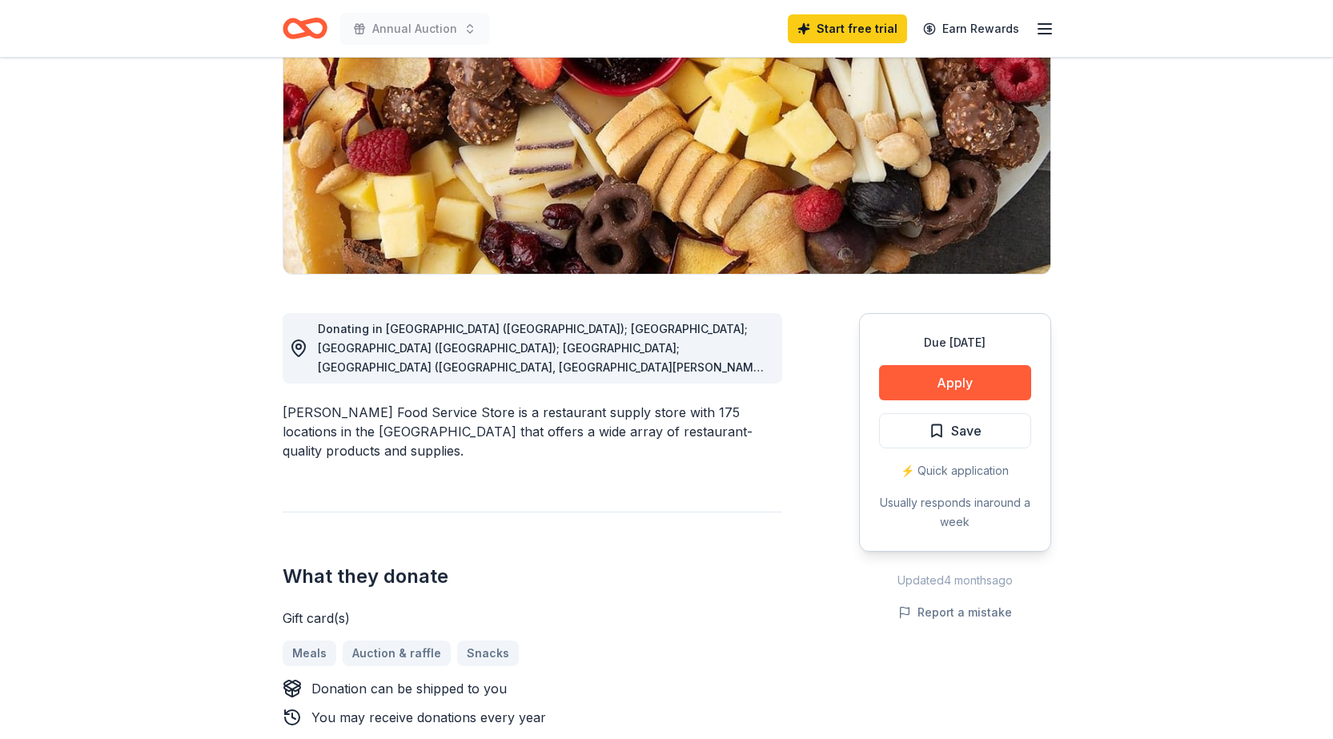
scroll to position [240, 0]
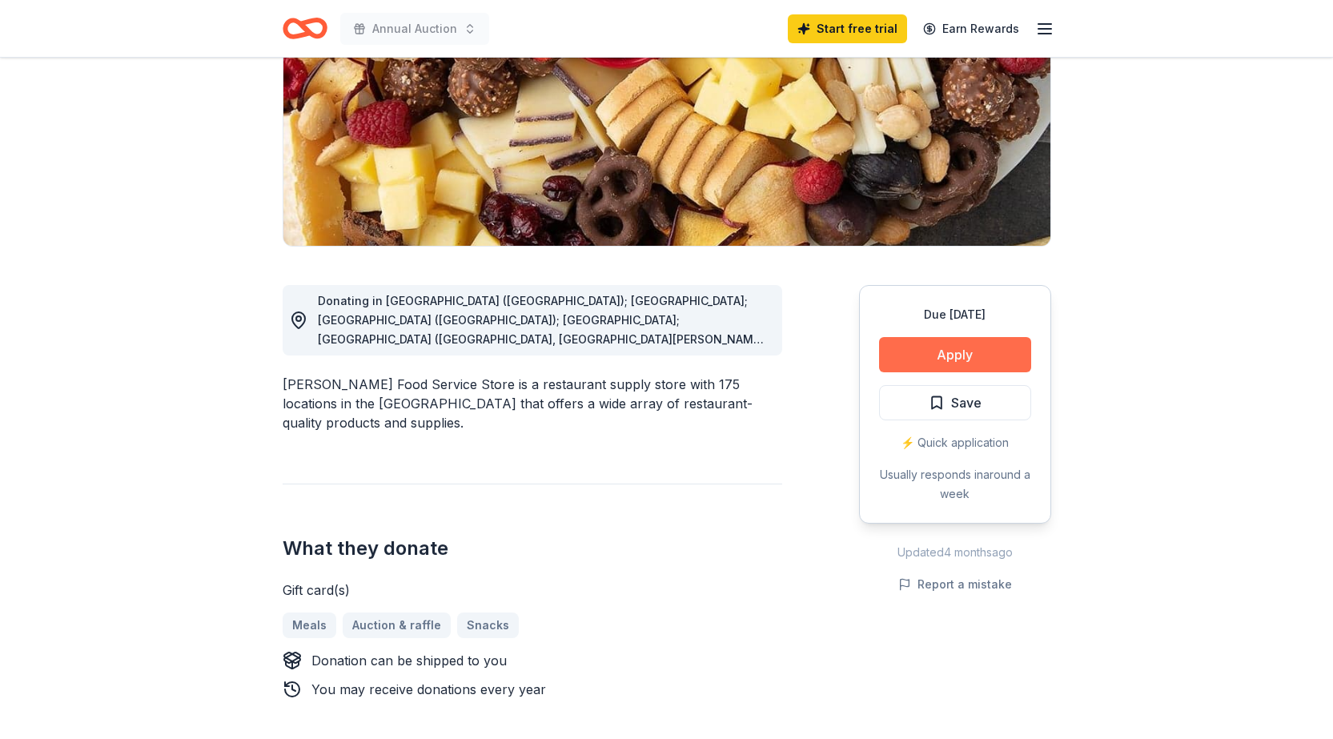
click at [979, 356] on button "Apply" at bounding box center [955, 354] width 152 height 35
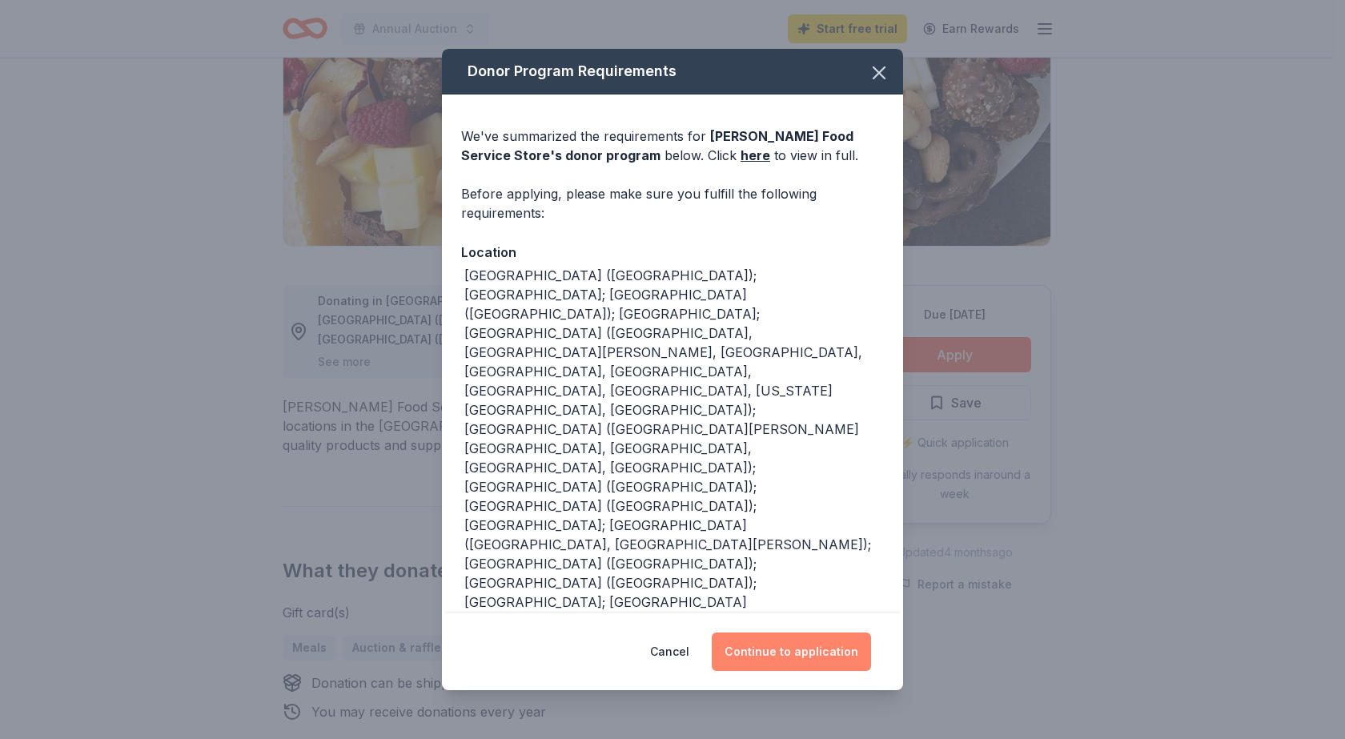
click at [799, 653] on button "Continue to application" at bounding box center [791, 652] width 159 height 38
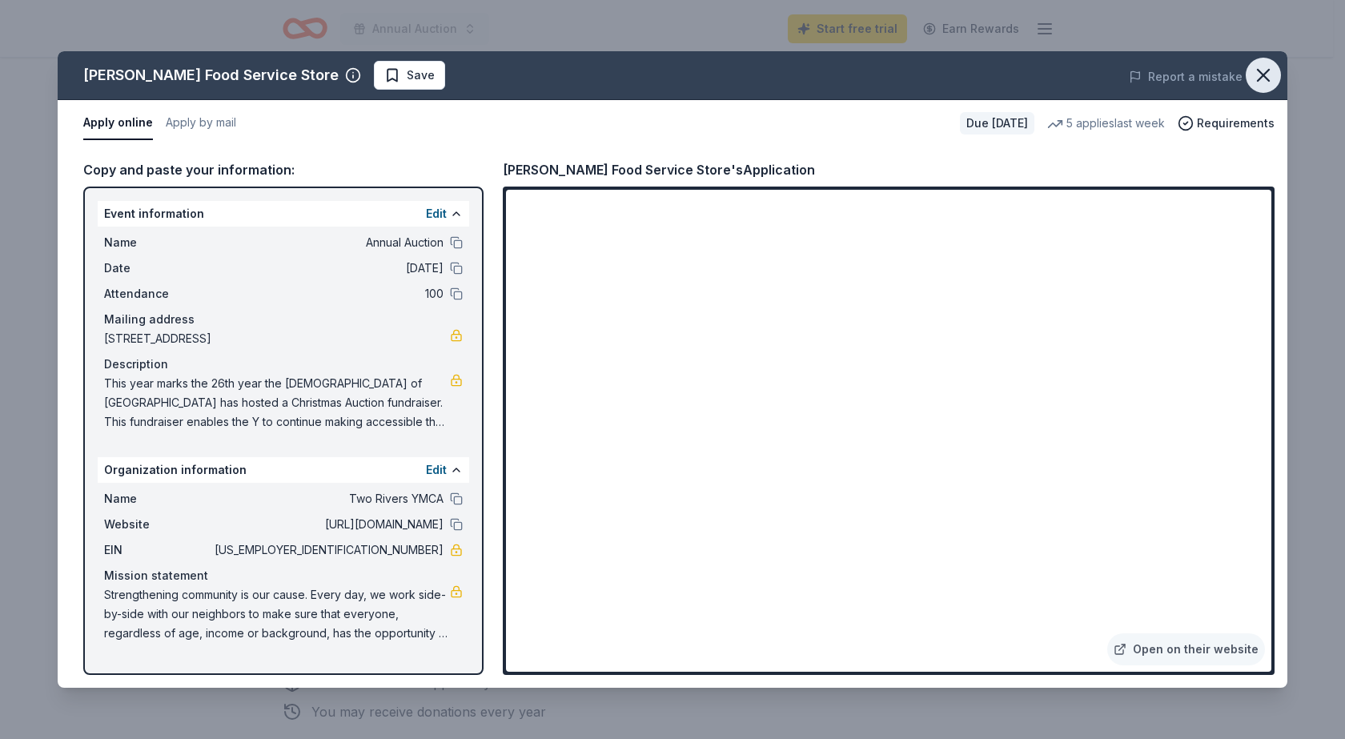
click at [1273, 74] on icon "button" at bounding box center [1264, 75] width 22 height 22
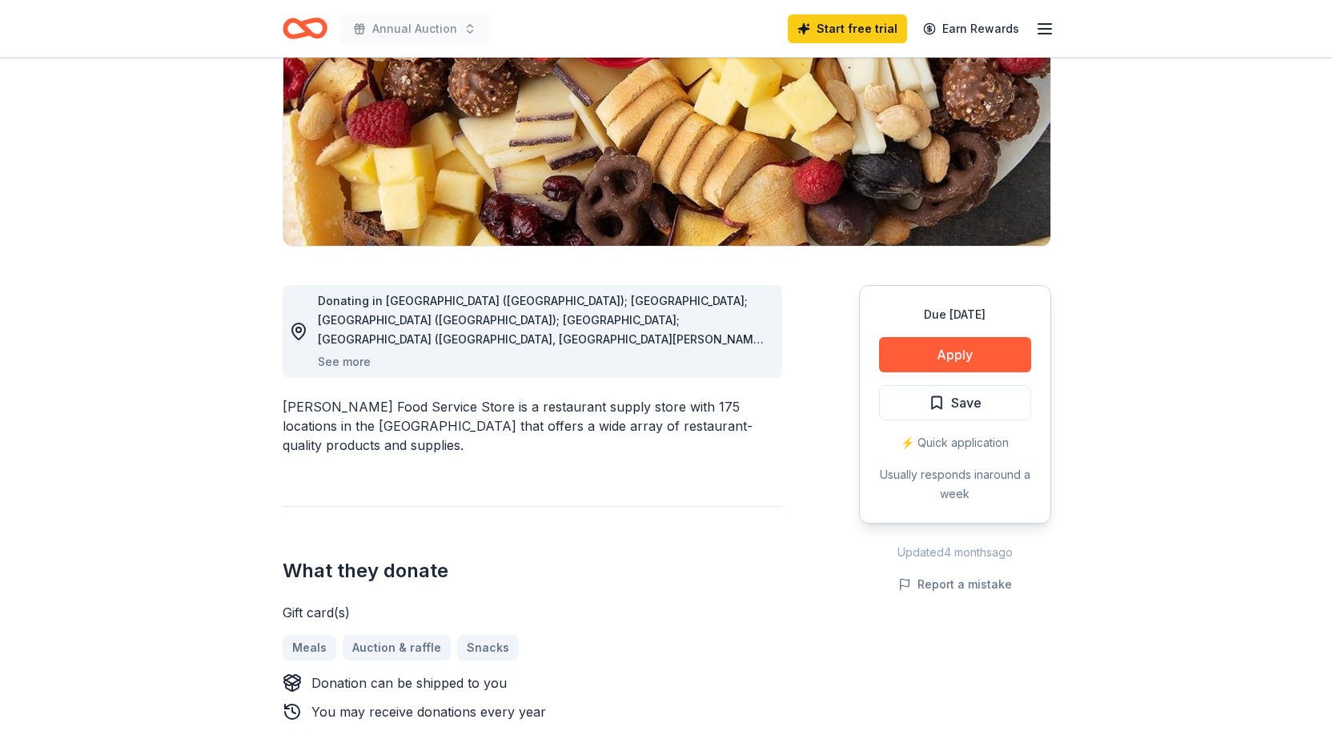
scroll to position [0, 0]
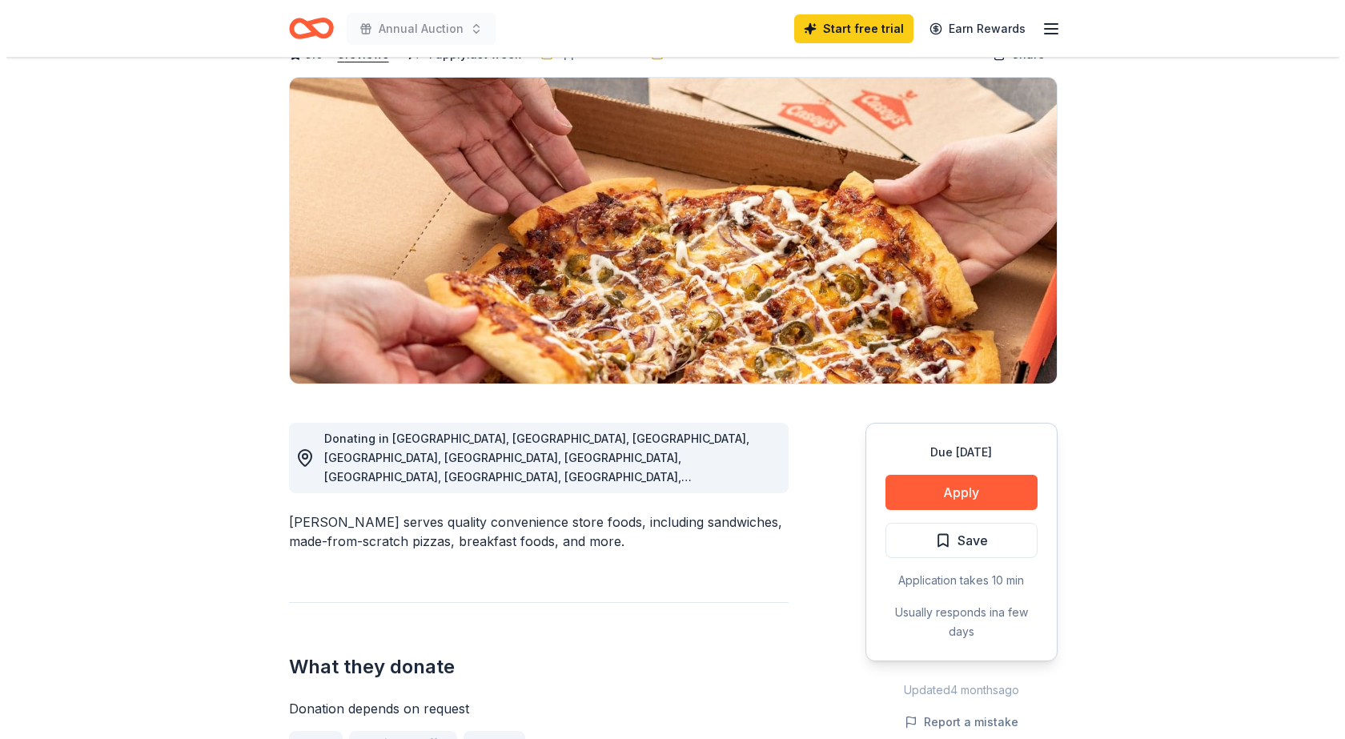
scroll to position [160, 0]
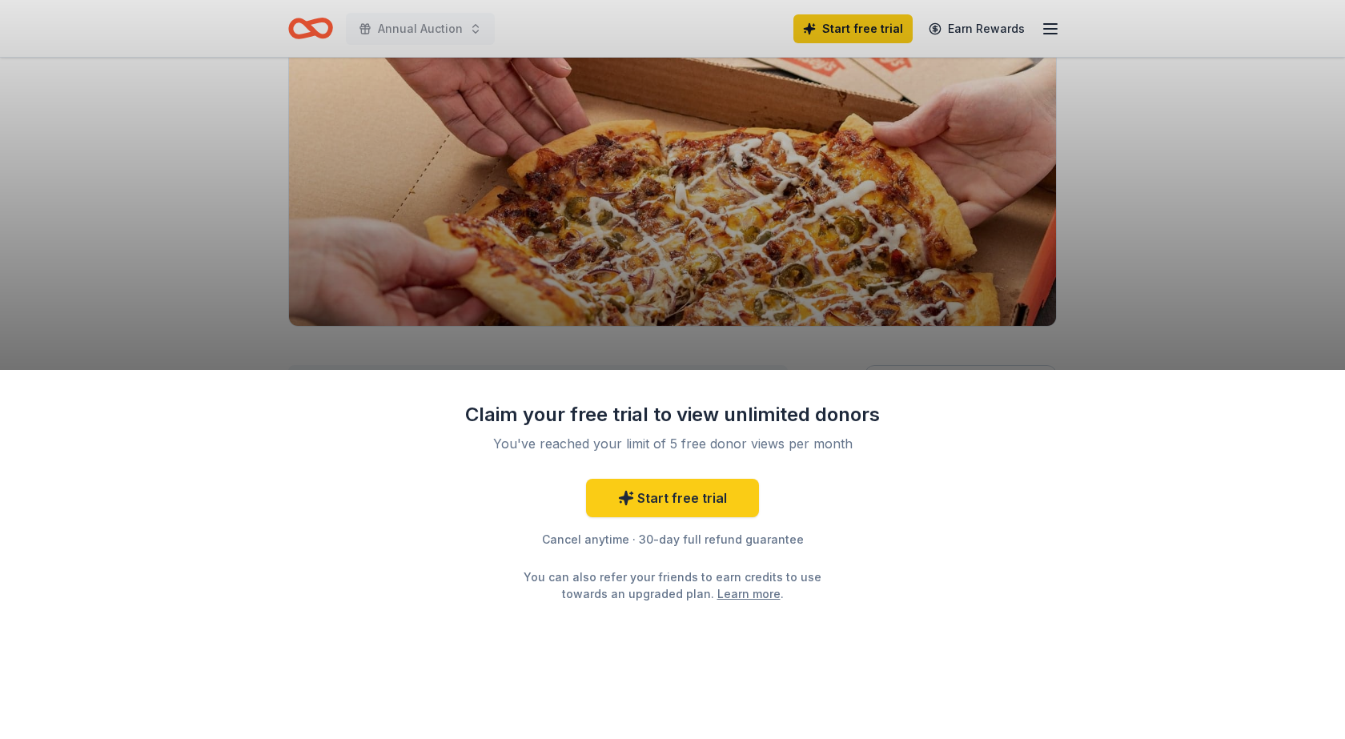
click at [1190, 274] on div "Claim your free trial to view unlimited donors You've reached your limit of 5 f…" at bounding box center [672, 369] width 1345 height 739
click at [635, 488] on link "Start free trial" at bounding box center [672, 498] width 173 height 38
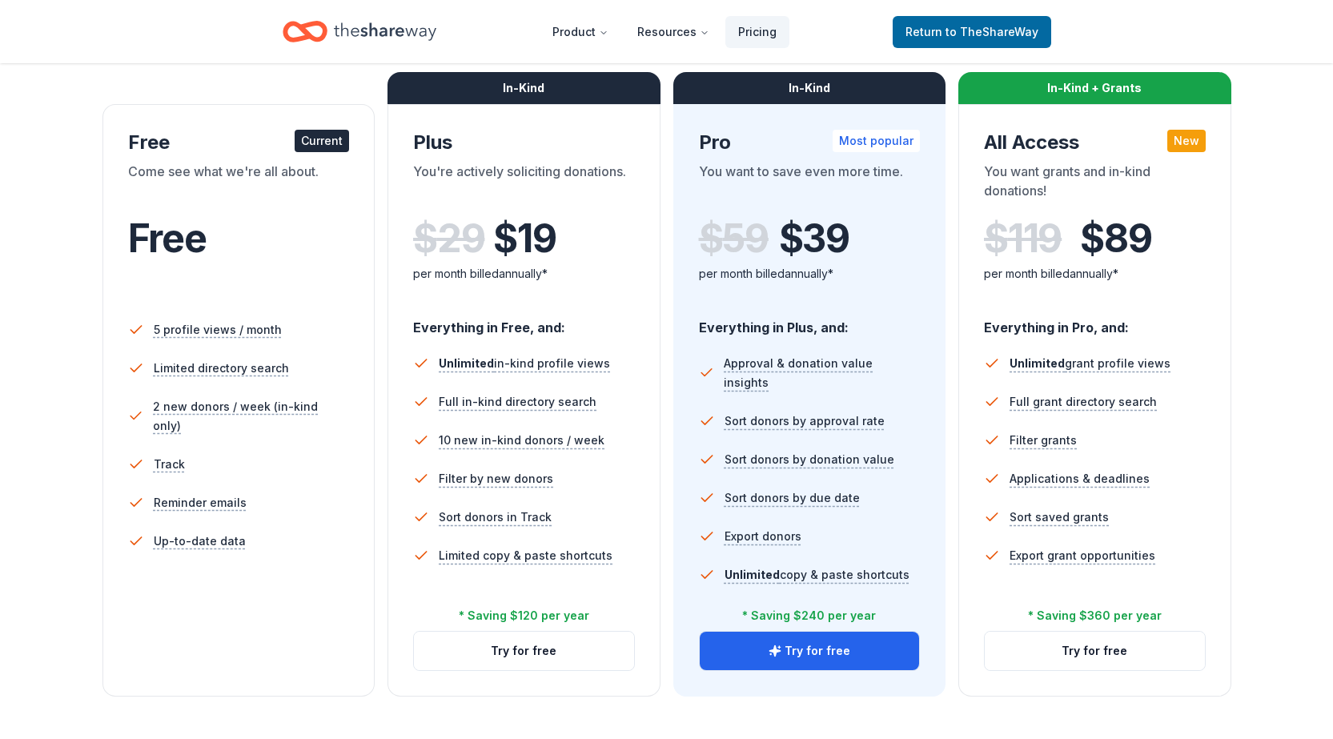
scroll to position [240, 0]
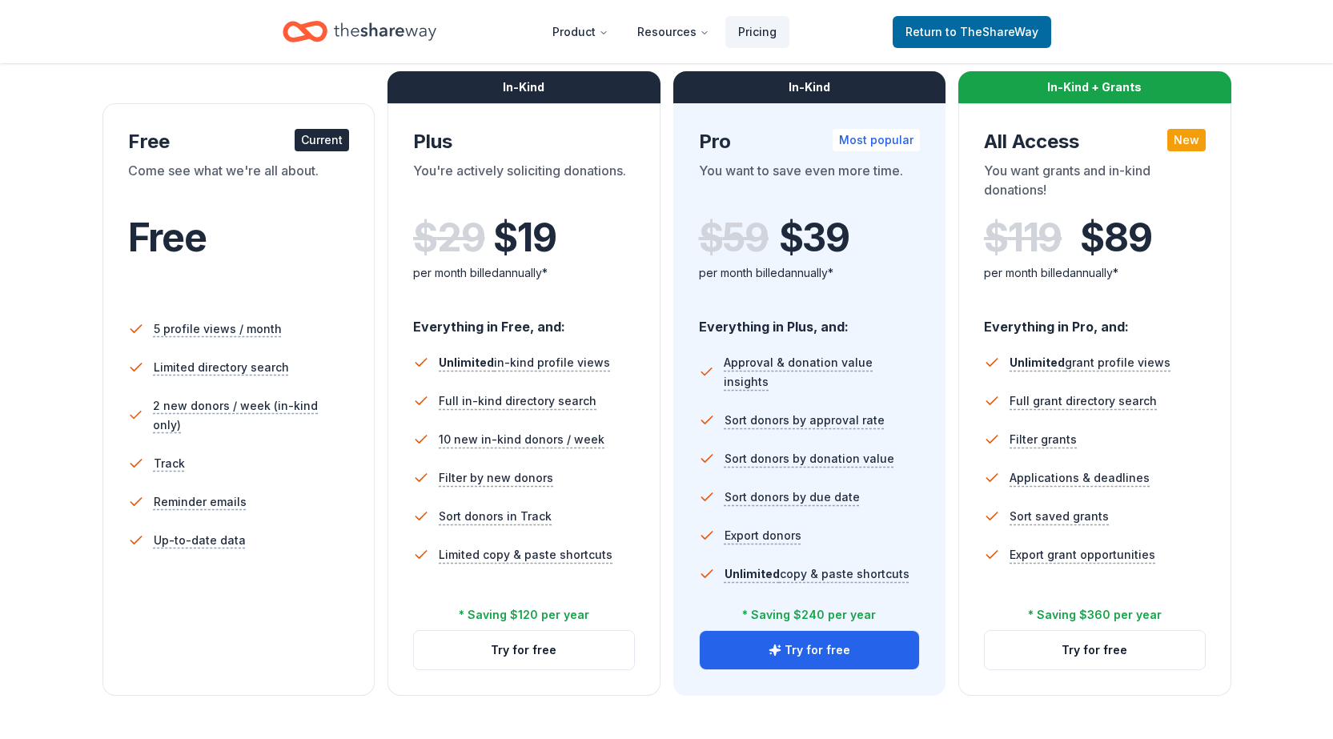
drag, startPoint x: 187, startPoint y: 250, endPoint x: 219, endPoint y: 354, distance: 109.2
click at [187, 249] on span "Free" at bounding box center [167, 237] width 78 height 47
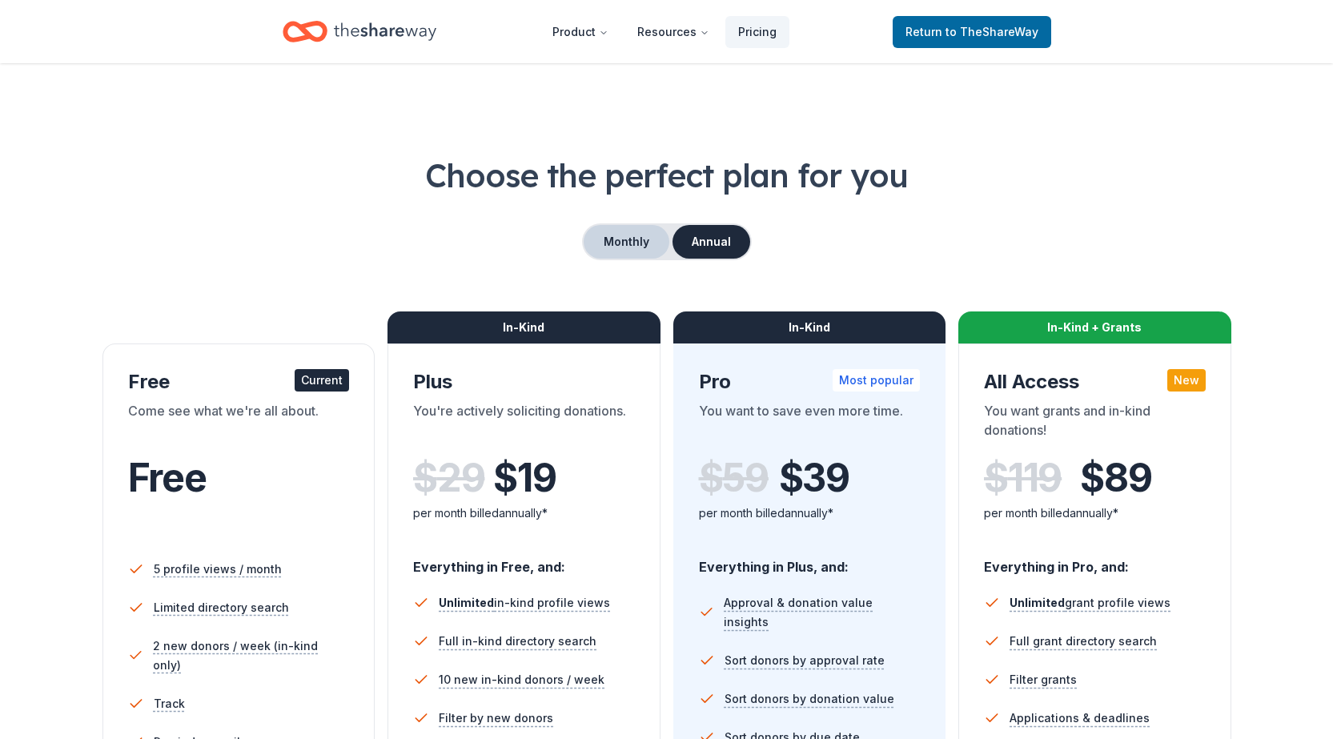
click at [614, 241] on button "Monthly" at bounding box center [627, 242] width 86 height 34
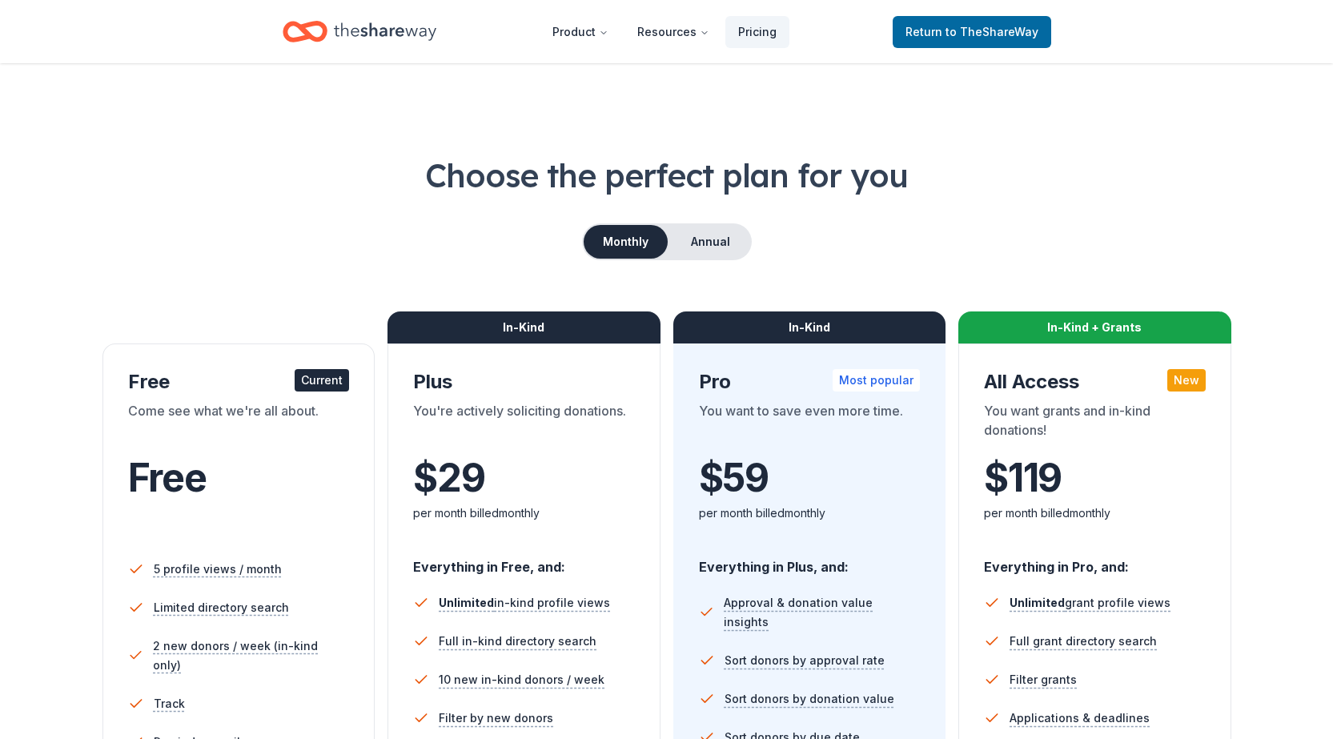
click at [329, 384] on div "Current" at bounding box center [322, 380] width 54 height 22
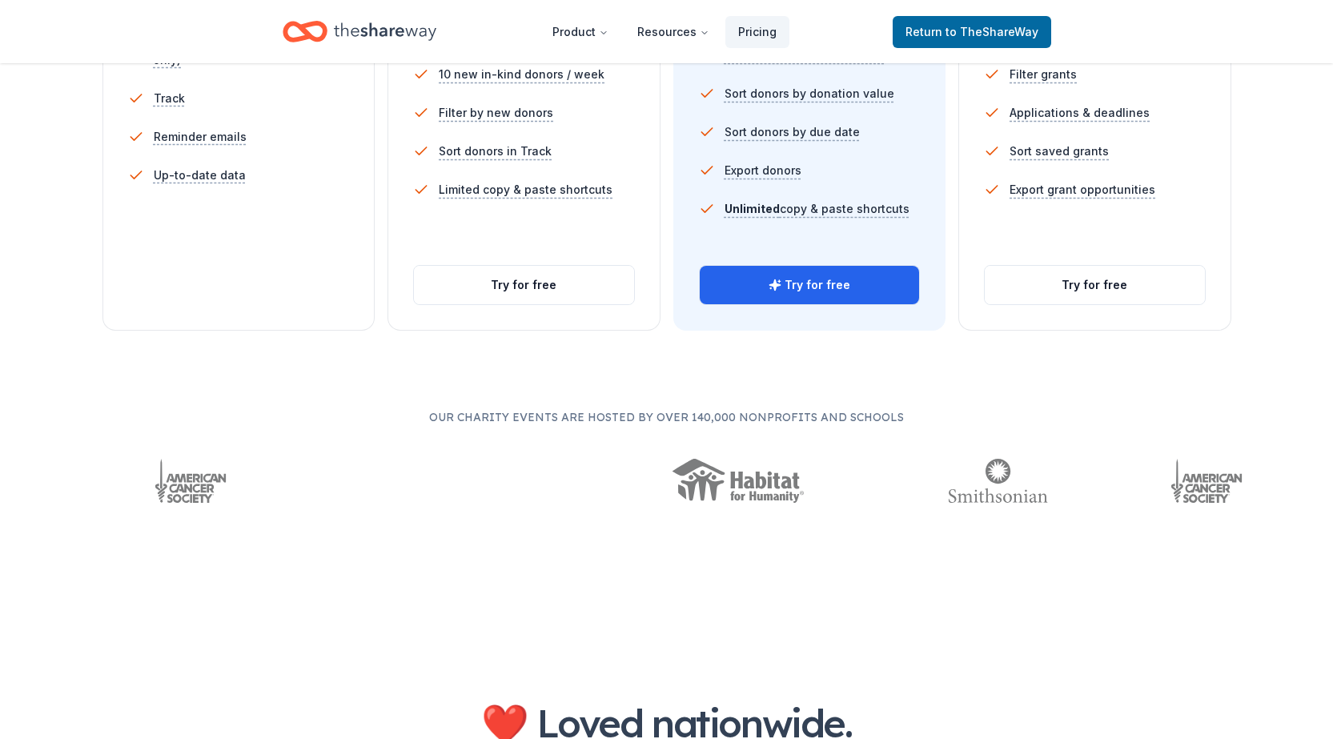
scroll to position [641, 0]
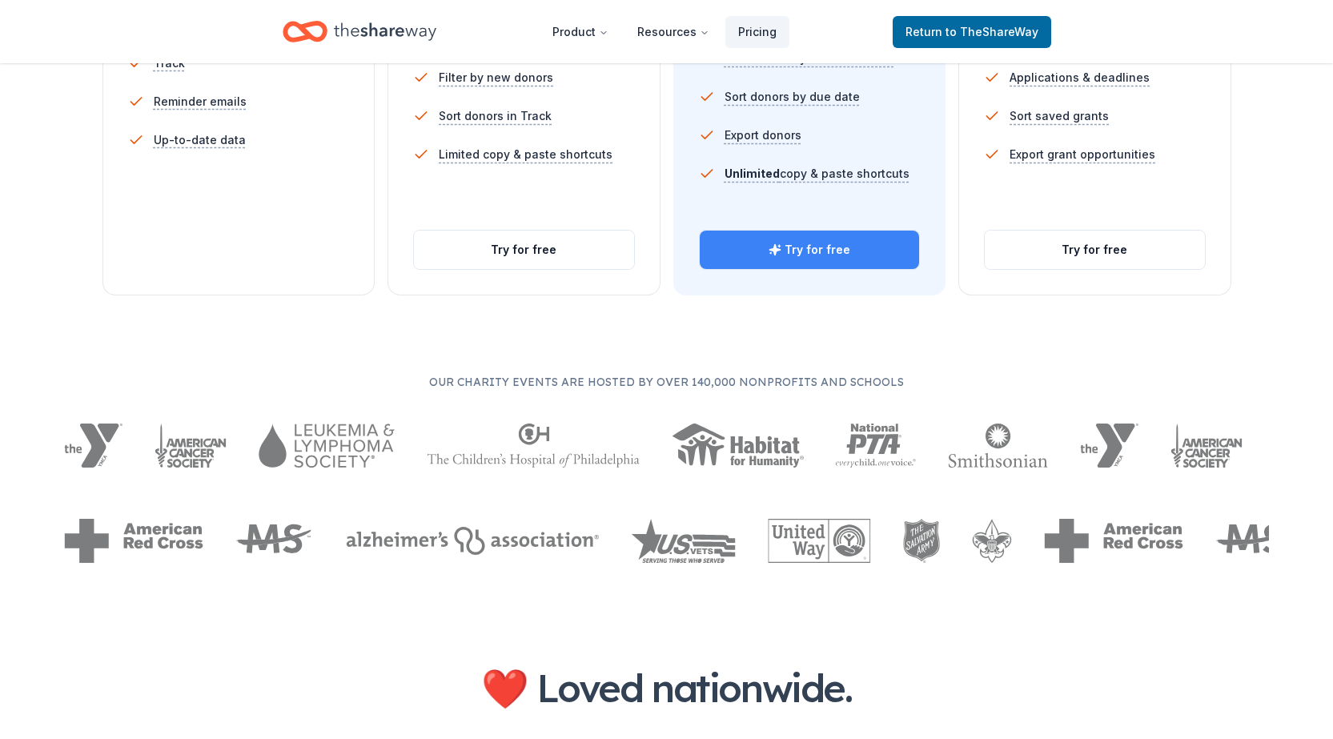
click at [803, 252] on button "Try for free" at bounding box center [810, 250] width 220 height 38
click at [831, 255] on button "Try for free" at bounding box center [810, 250] width 220 height 38
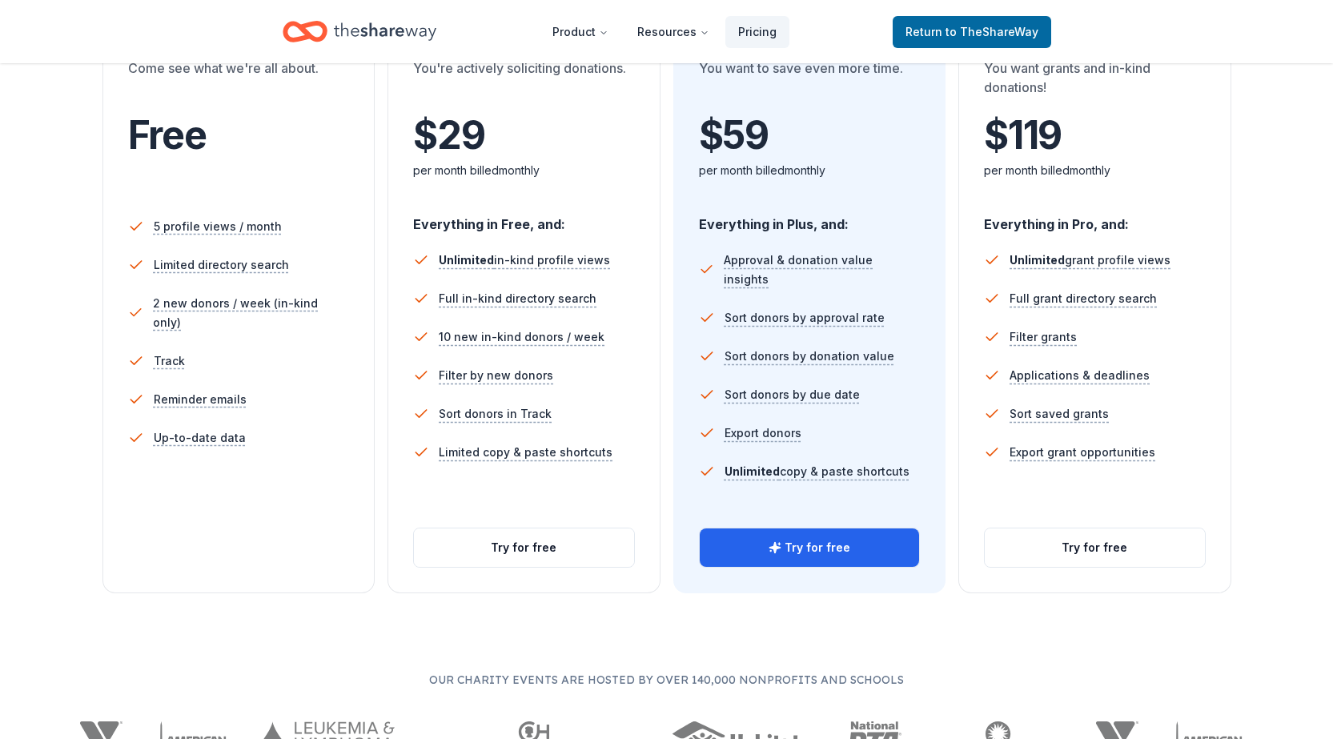
scroll to position [240, 0]
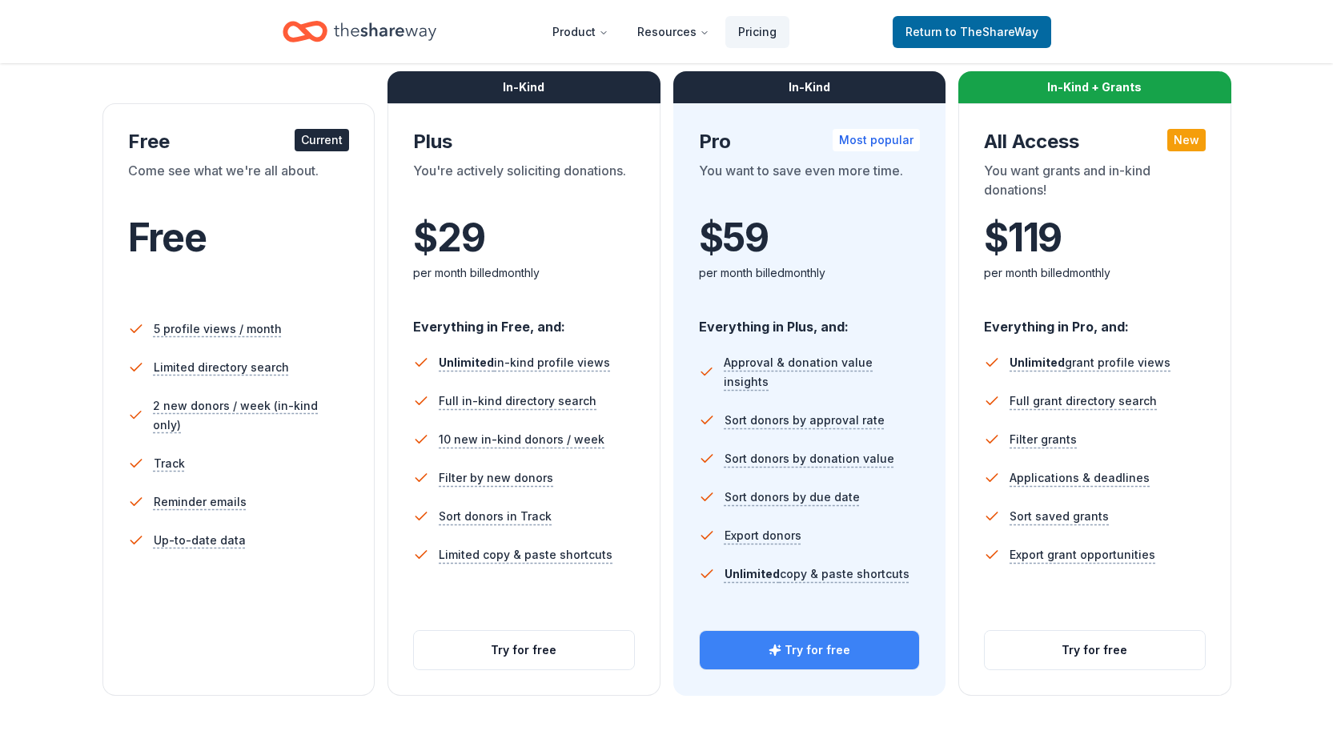
click at [744, 642] on button "Try for free" at bounding box center [810, 650] width 220 height 38
